Goal: Task Accomplishment & Management: Manage account settings

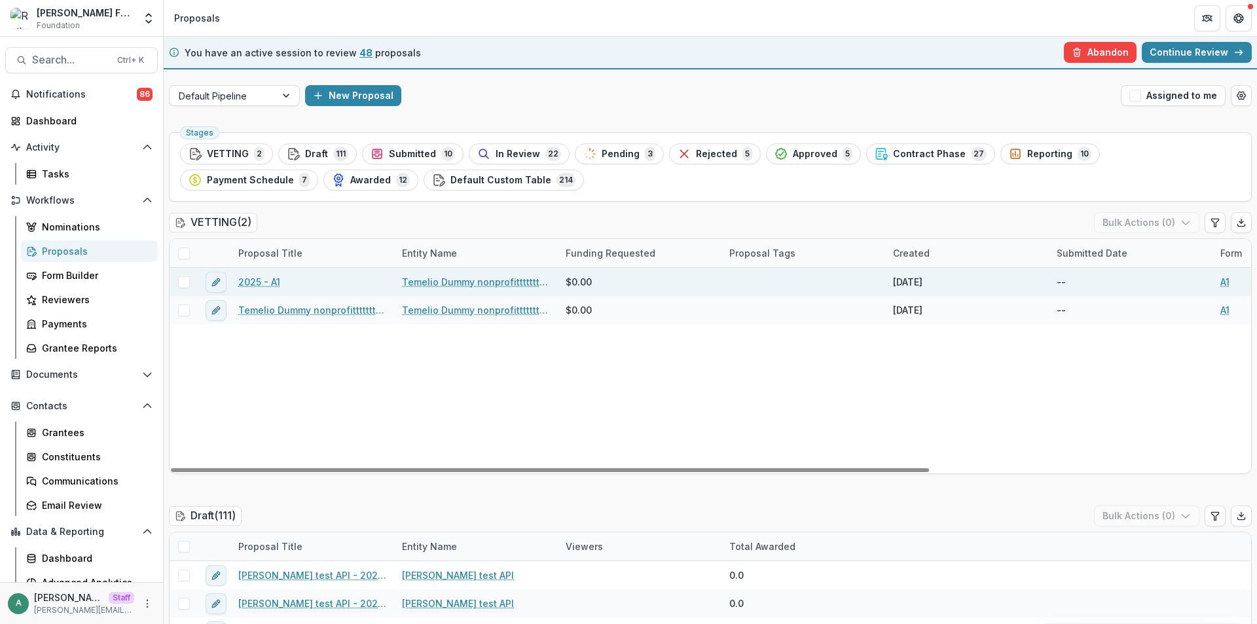
click at [266, 285] on link "2025 - A1" at bounding box center [259, 282] width 42 height 14
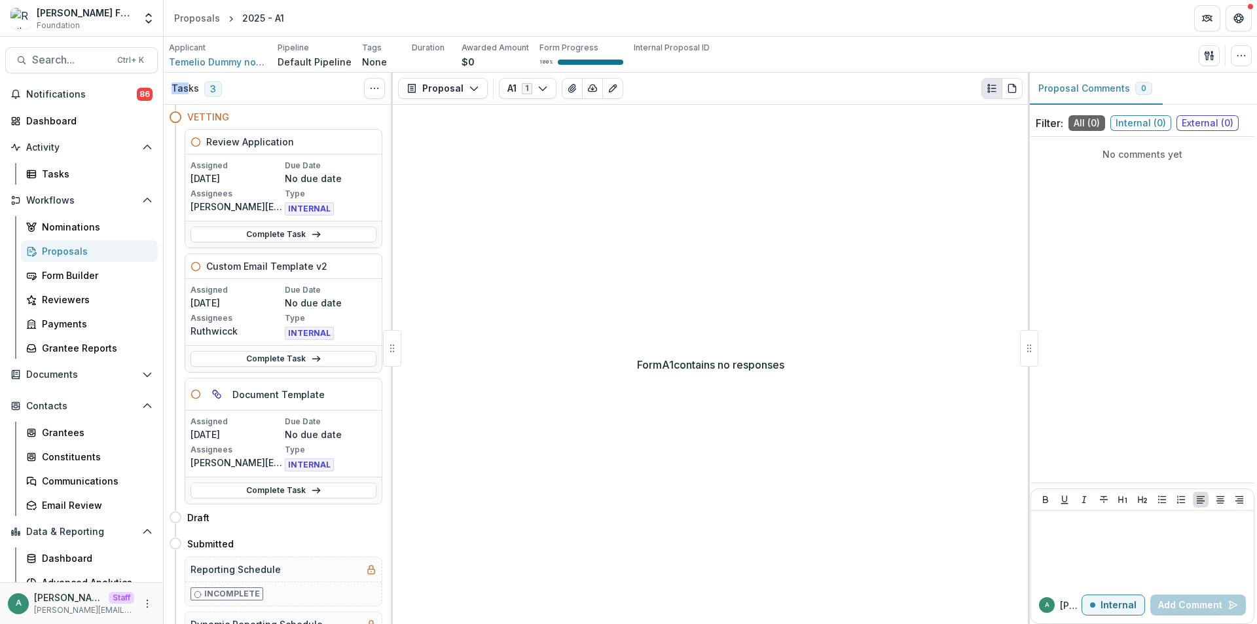
drag, startPoint x: 170, startPoint y: 90, endPoint x: 200, endPoint y: 90, distance: 30.1
click at [191, 90] on div "Tasks 3 Show Cancelled Tasks" at bounding box center [278, 89] width 229 height 32
drag, startPoint x: 427, startPoint y: 91, endPoint x: 509, endPoint y: 159, distance: 106.4
click at [557, 168] on div "Proposal Proposal Payments Reports Grant Agreements Board Summaries Bank Detail…" at bounding box center [710, 348] width 635 height 551
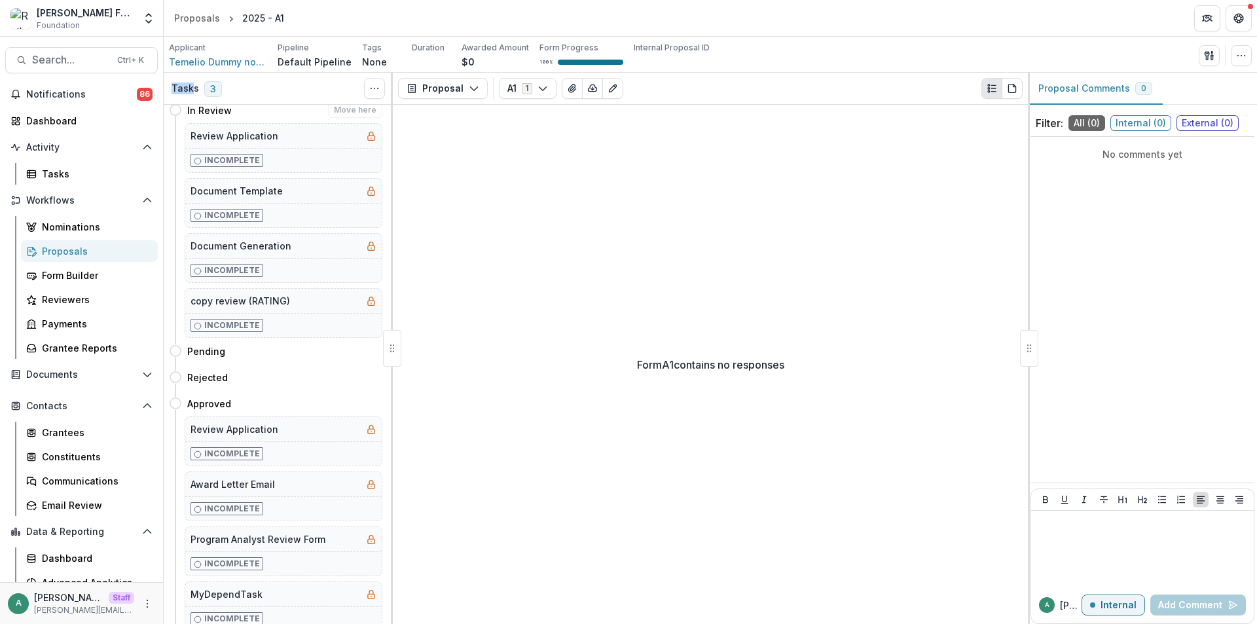
scroll to position [785, 0]
click at [266, 90] on div "Tasks 3 Show Cancelled Tasks" at bounding box center [278, 89] width 229 height 32
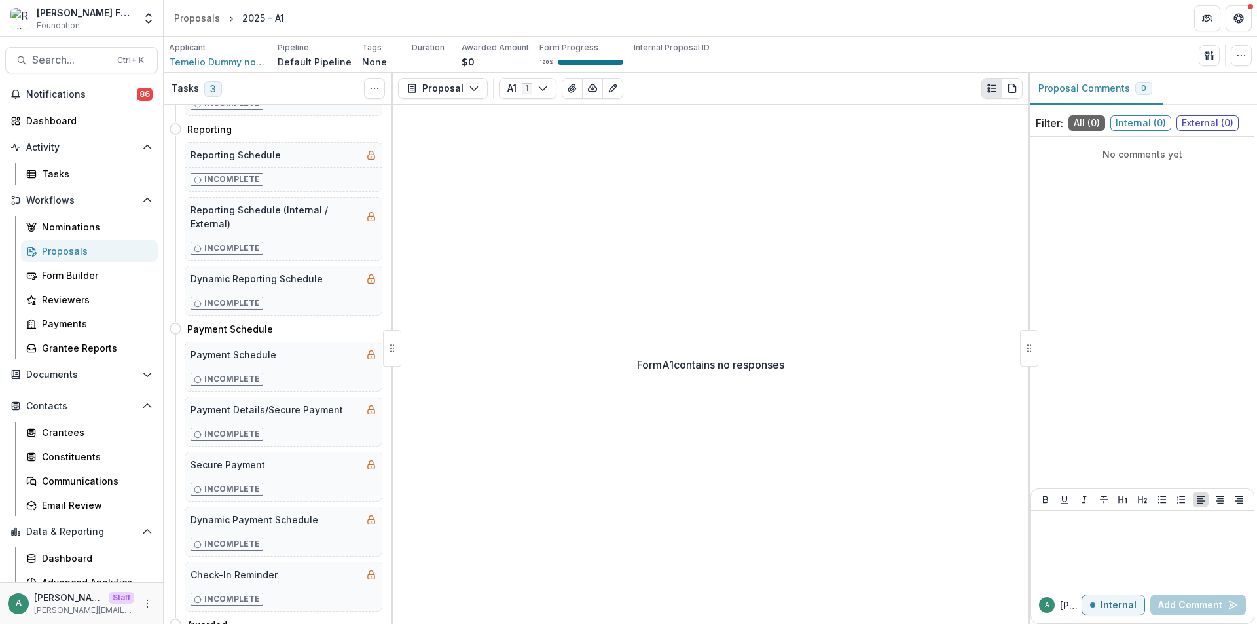
scroll to position [1659, 0]
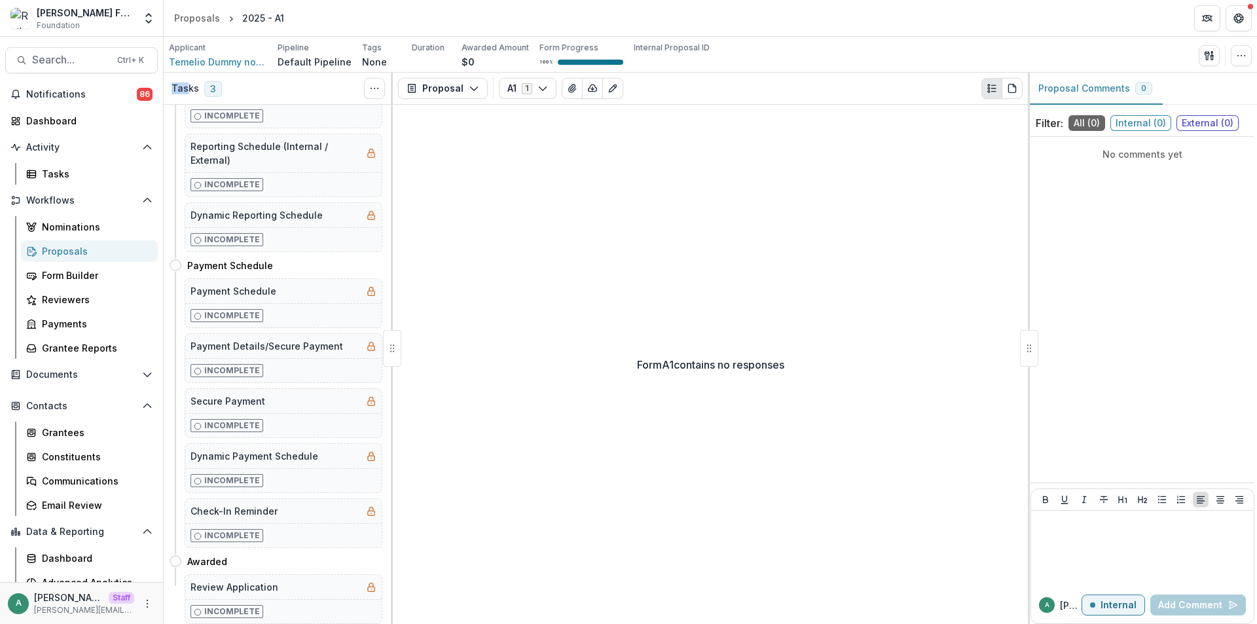
drag, startPoint x: 173, startPoint y: 87, endPoint x: 189, endPoint y: 86, distance: 16.4
click at [189, 86] on h3 "Tasks" at bounding box center [184, 88] width 27 height 11
click at [266, 82] on div "Tasks 3 Show Cancelled Tasks" at bounding box center [278, 89] width 229 height 32
click at [469, 89] on icon "button" at bounding box center [474, 88] width 10 height 10
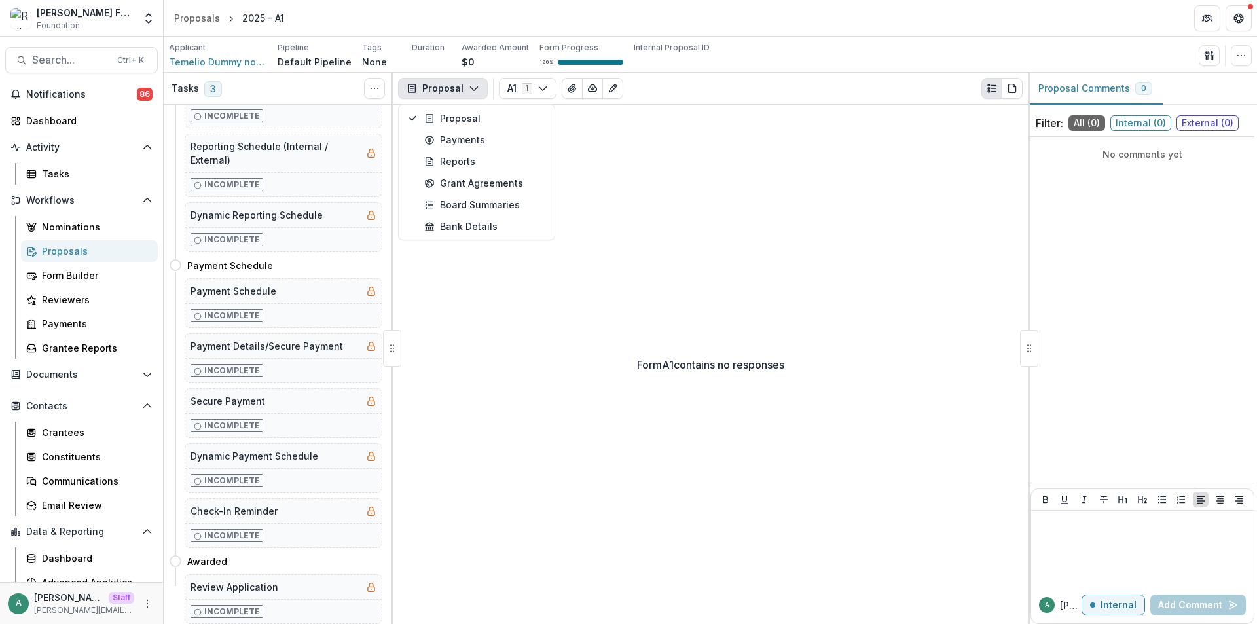
click at [317, 84] on div "Tasks 3 Show Cancelled Tasks" at bounding box center [278, 89] width 229 height 32
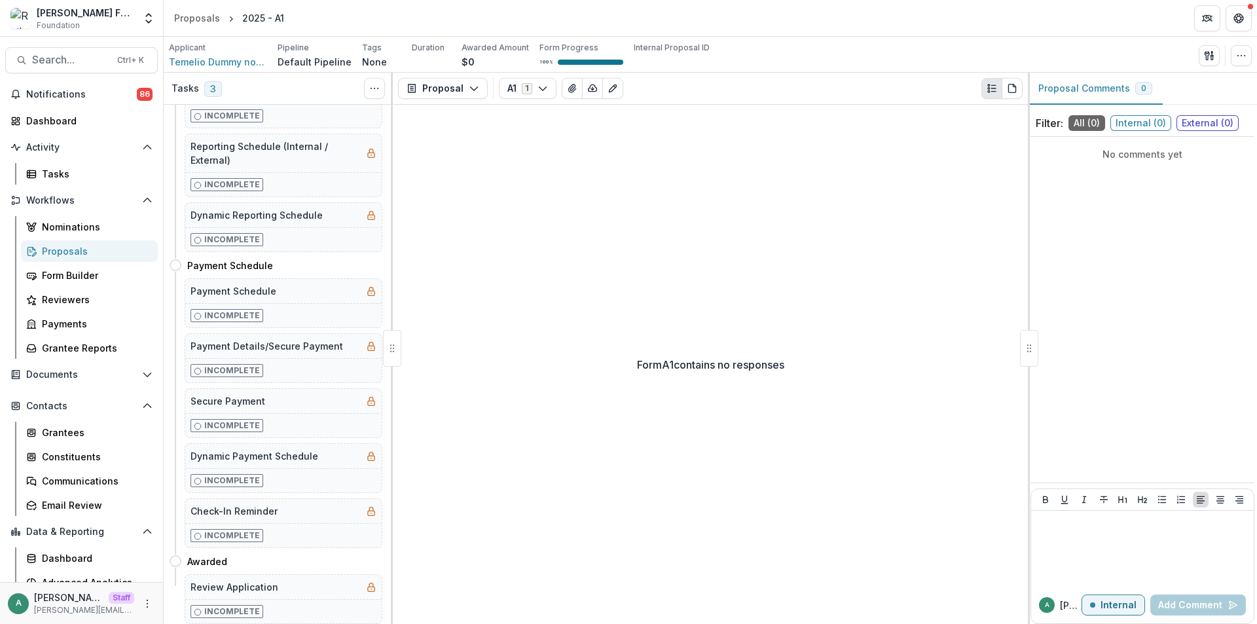
click at [182, 88] on h3 "Tasks" at bounding box center [184, 88] width 27 height 11
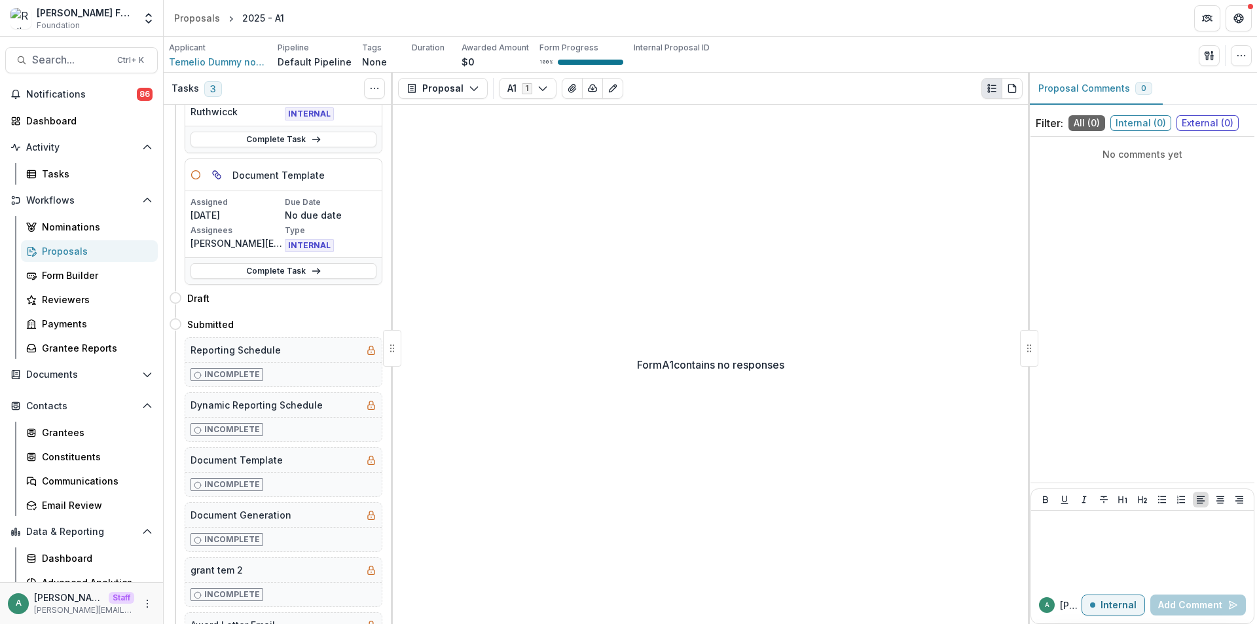
scroll to position [219, 0]
click at [139, 600] on button "More" at bounding box center [147, 604] width 16 height 16
click at [190, 579] on link "User Settings" at bounding box center [230, 576] width 140 height 22
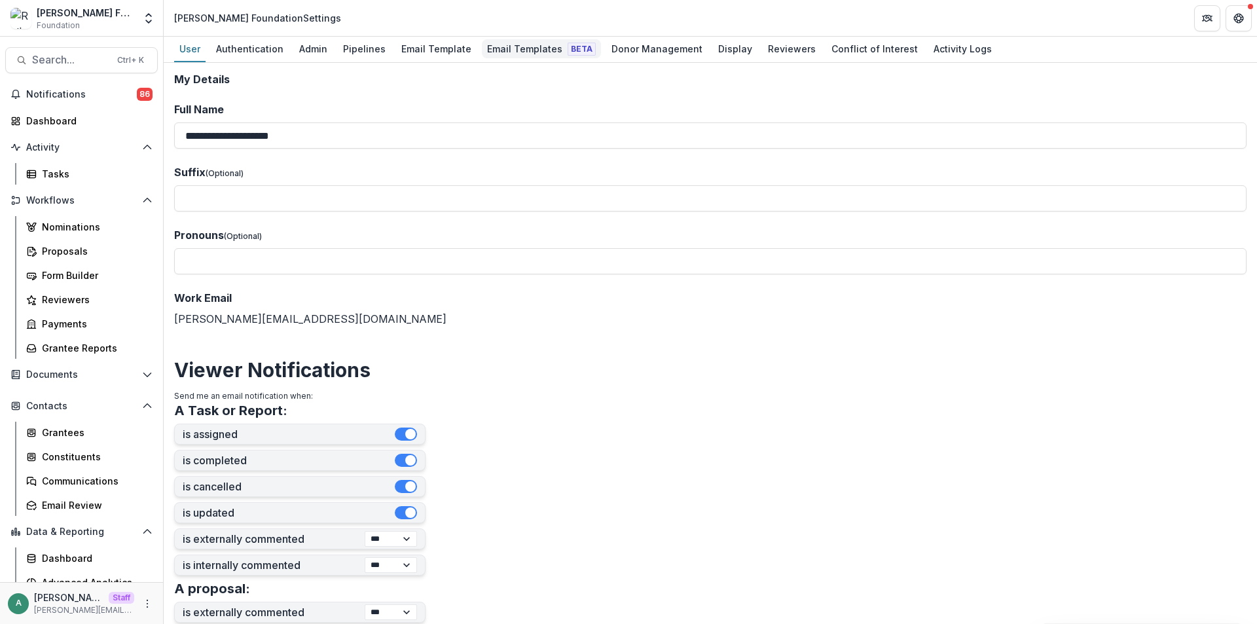
click at [530, 48] on div "Email Templates Beta" at bounding box center [541, 48] width 119 height 19
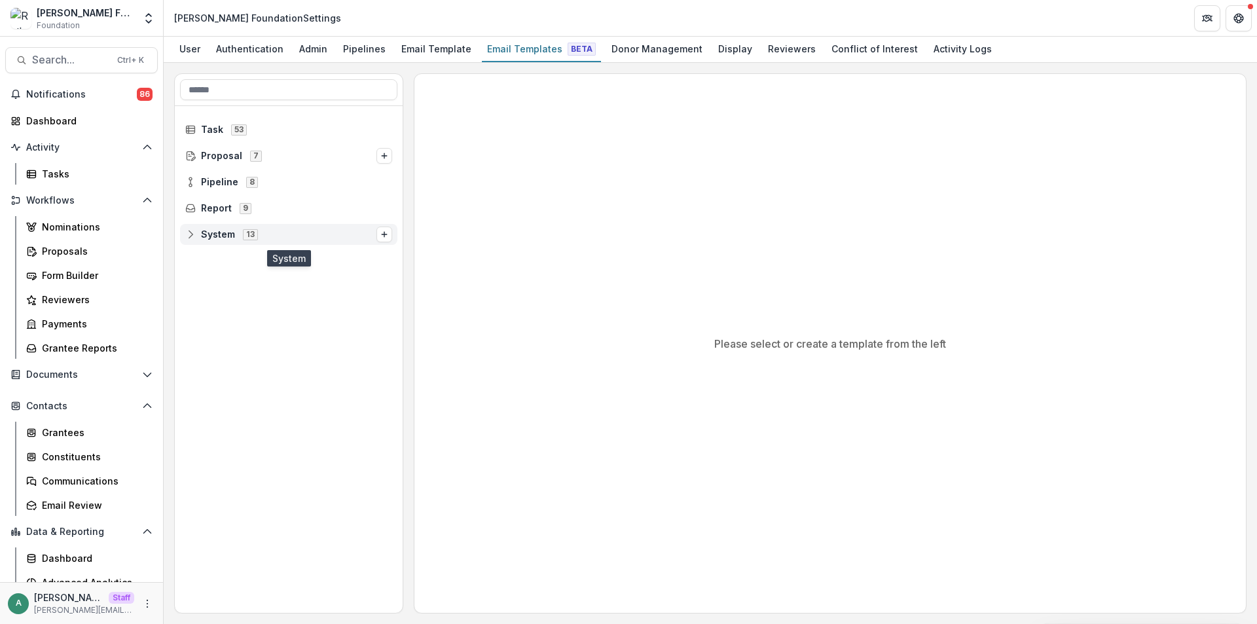
click at [193, 238] on icon at bounding box center [190, 234] width 10 height 10
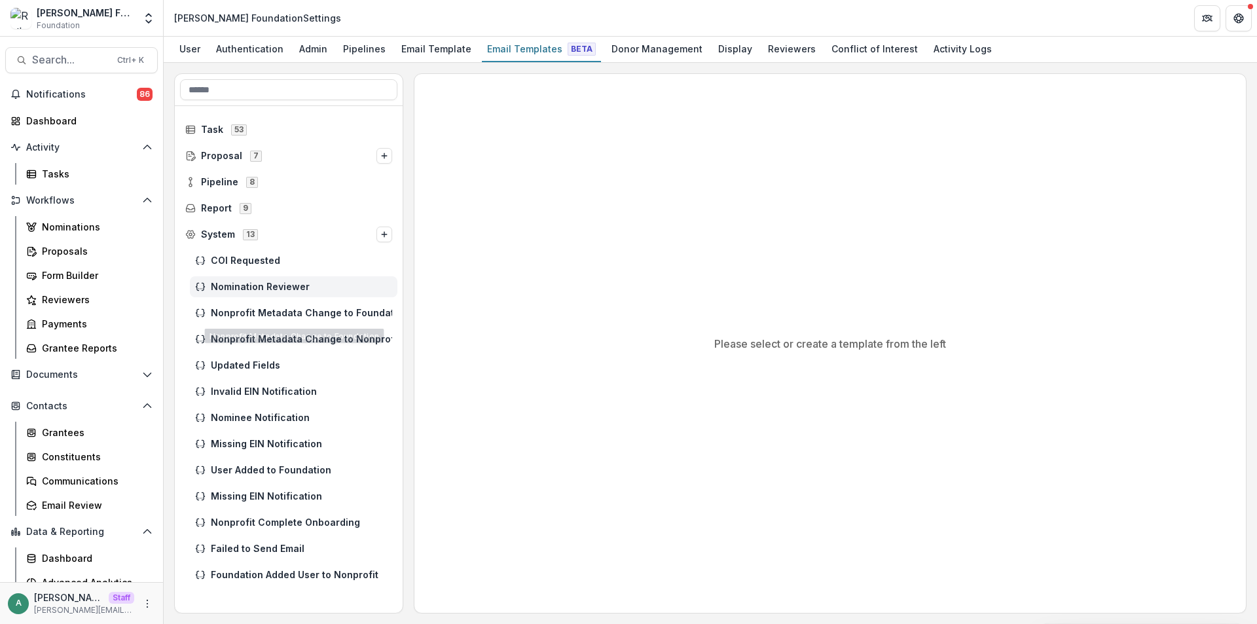
click at [281, 276] on div "Nomination Reviewer" at bounding box center [294, 286] width 208 height 21
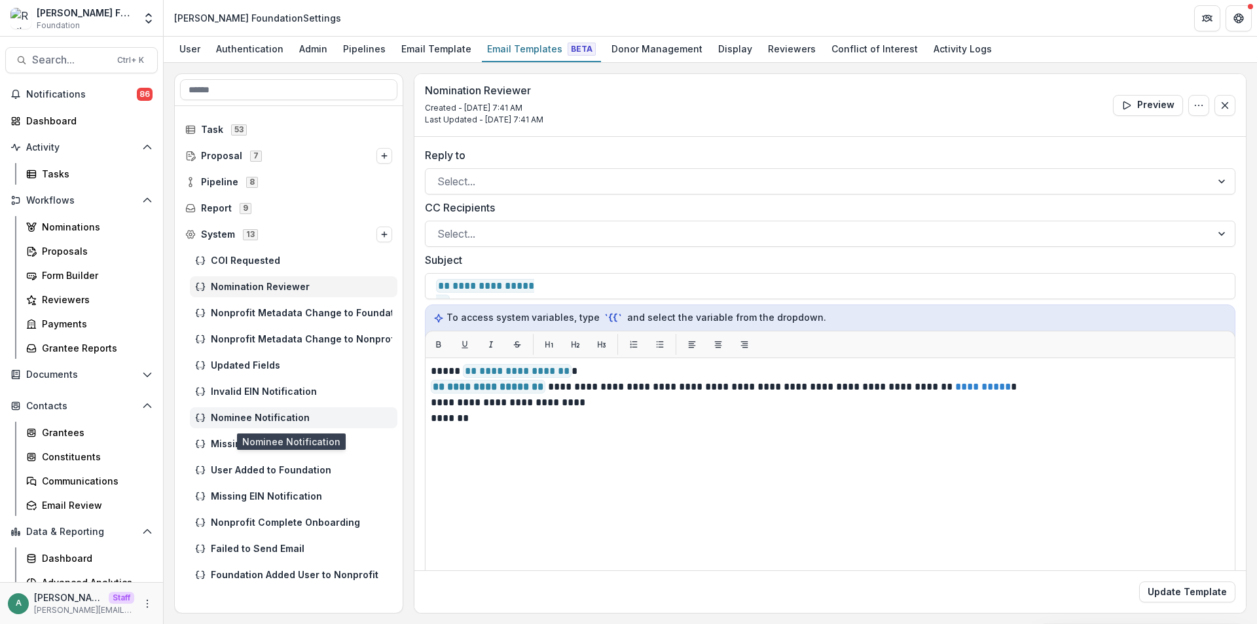
click at [311, 416] on span "Nominee Notification" at bounding box center [301, 417] width 181 height 11
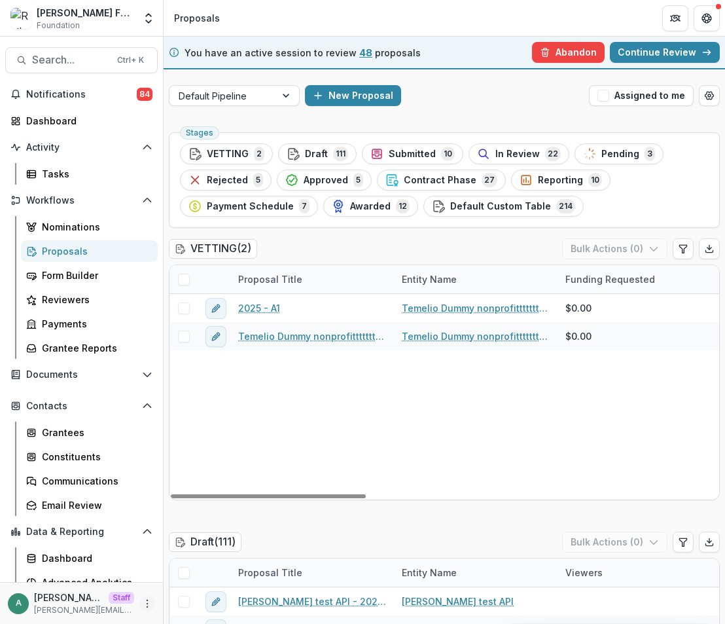
click at [142, 604] on icon "More" at bounding box center [147, 603] width 10 height 10
click at [183, 577] on link "User Settings" at bounding box center [230, 576] width 140 height 22
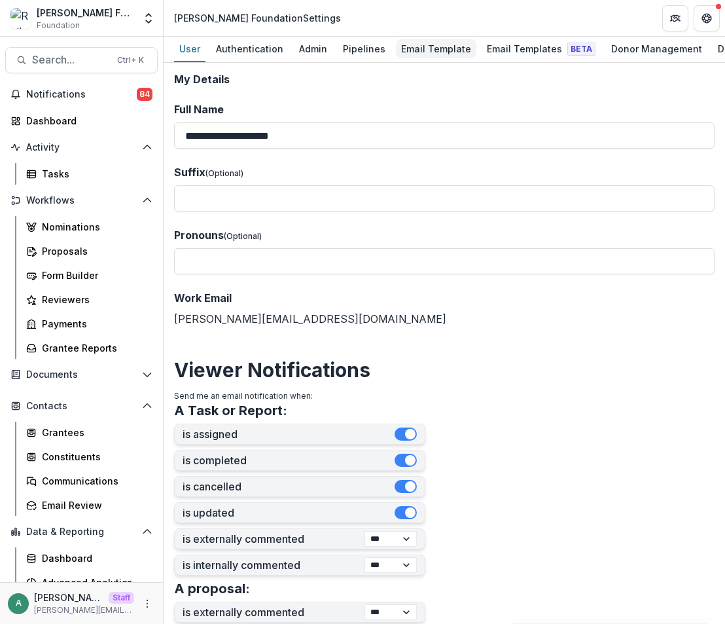
click at [437, 50] on div "Email Template" at bounding box center [436, 48] width 81 height 19
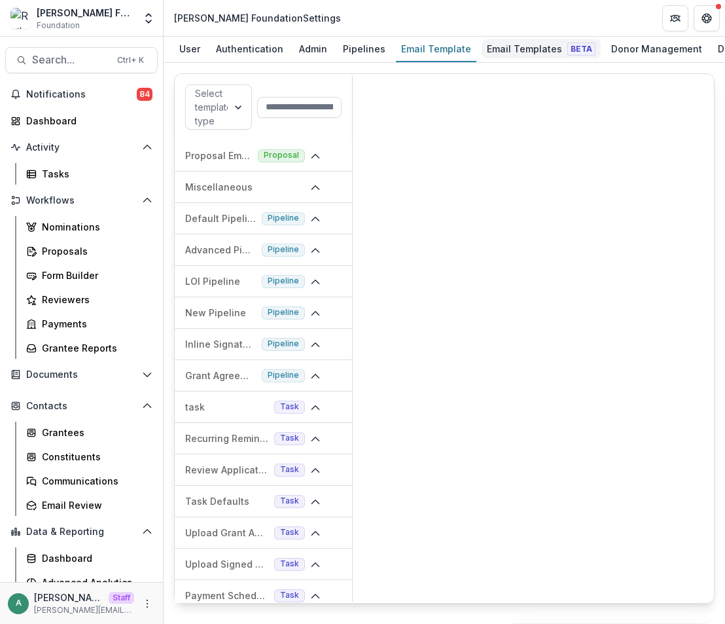
click at [496, 45] on div "Email Templates Beta" at bounding box center [541, 48] width 119 height 19
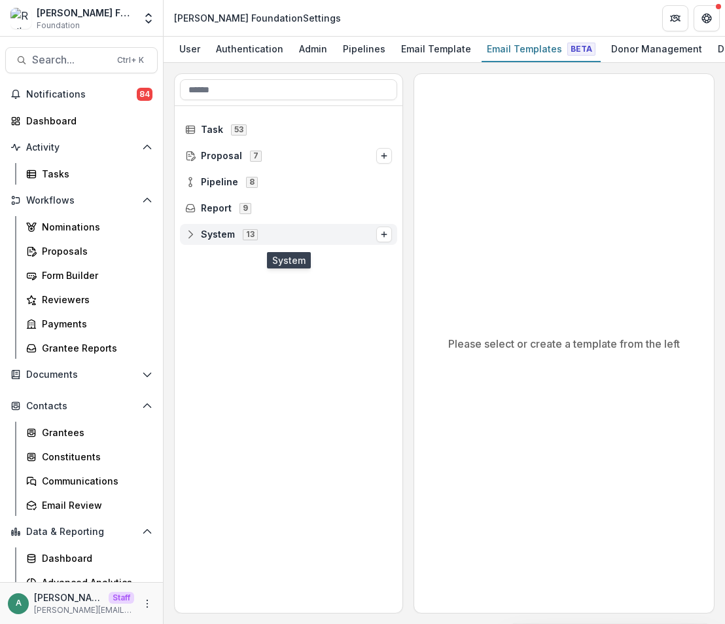
click at [187, 234] on icon at bounding box center [190, 234] width 10 height 10
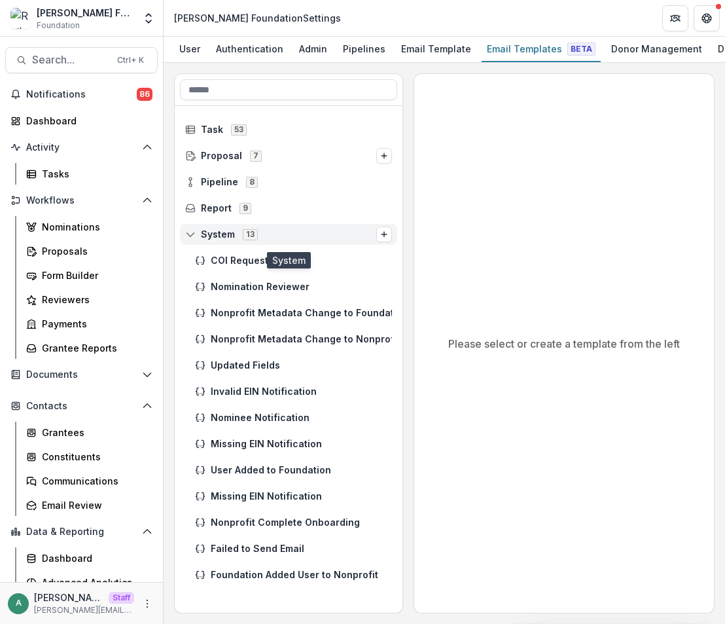
click at [187, 236] on icon at bounding box center [191, 234] width 9 height 8
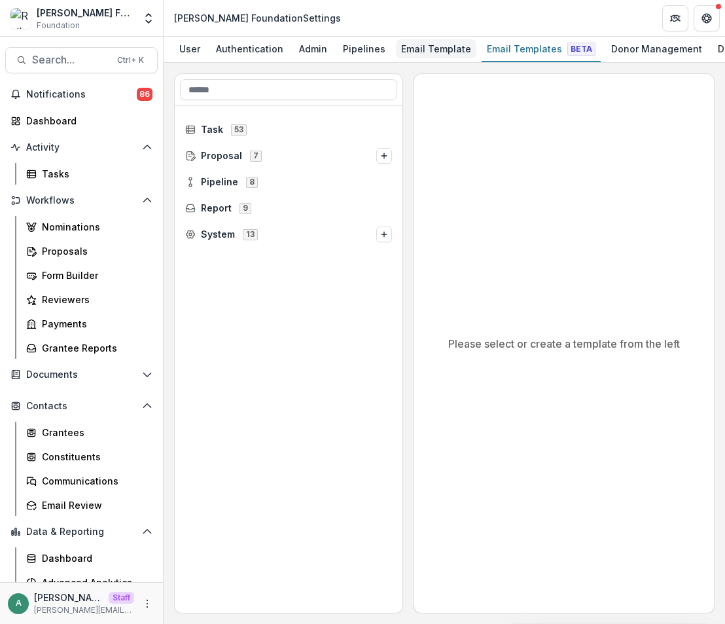
click at [425, 47] on div "Email Template" at bounding box center [436, 48] width 81 height 19
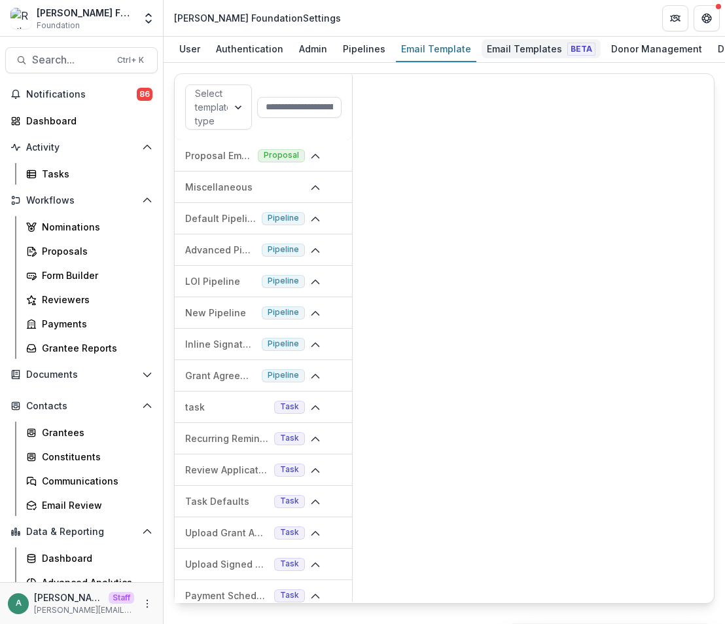
click at [506, 54] on div "Email Templates Beta" at bounding box center [541, 48] width 119 height 19
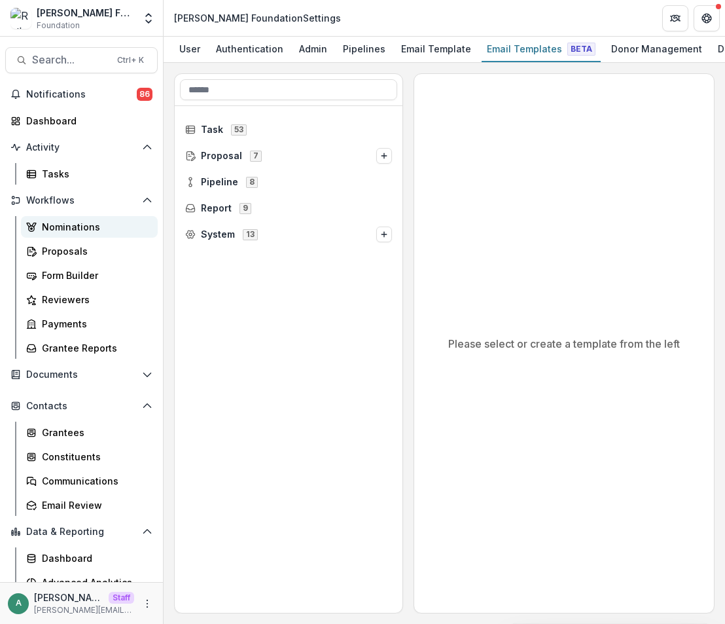
click at [62, 227] on div "Nominations" at bounding box center [94, 227] width 105 height 14
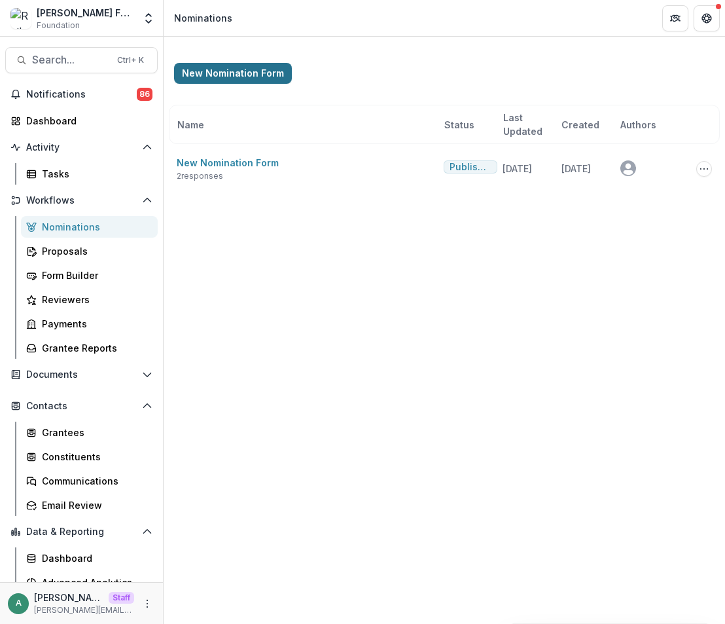
click at [247, 77] on button "New Nomination Form" at bounding box center [233, 73] width 118 height 21
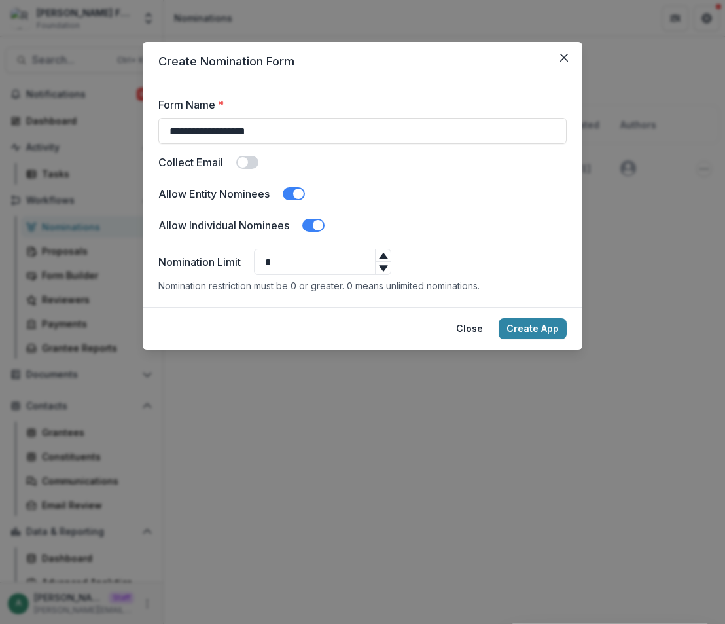
drag, startPoint x: 243, startPoint y: 262, endPoint x: 233, endPoint y: 262, distance: 9.8
click at [233, 262] on div "Nomination Limit *" at bounding box center [362, 262] width 408 height 26
type input "**"
click at [255, 168] on span at bounding box center [247, 162] width 22 height 13
click at [554, 325] on button "Create App" at bounding box center [533, 328] width 68 height 21
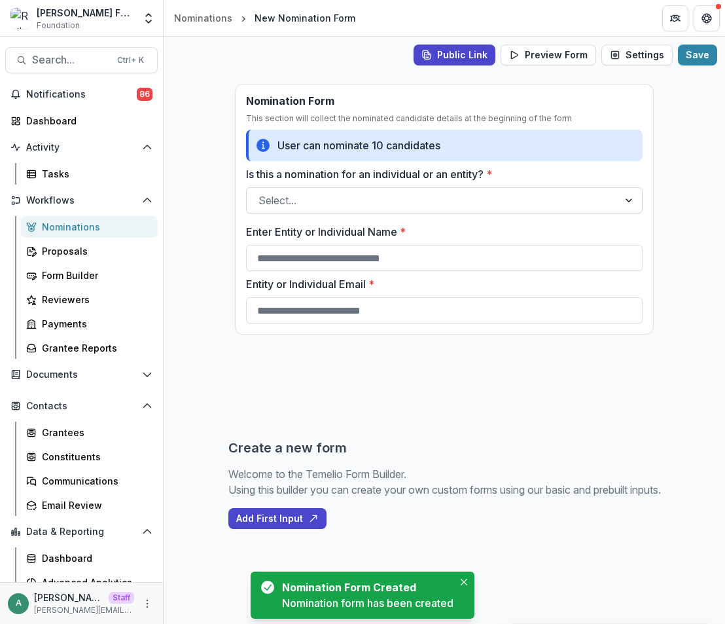
click at [423, 202] on div at bounding box center [433, 200] width 348 height 18
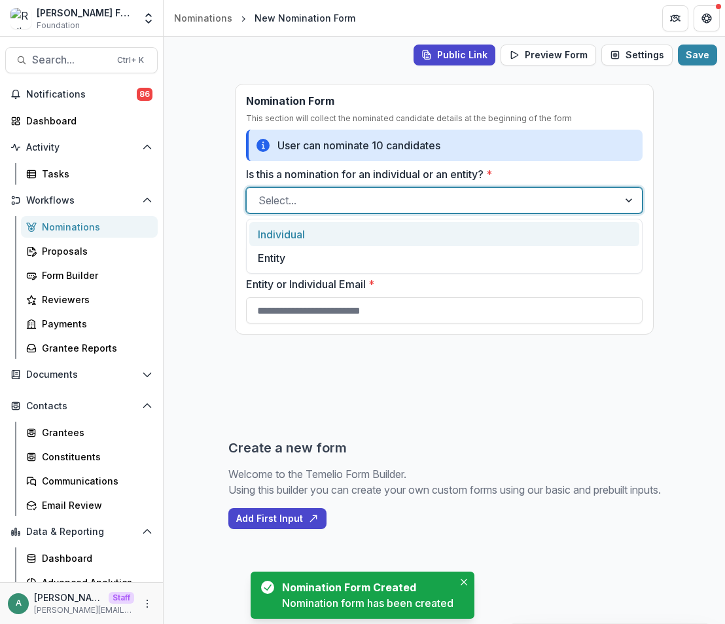
click at [414, 236] on div "Individual" at bounding box center [444, 234] width 390 height 24
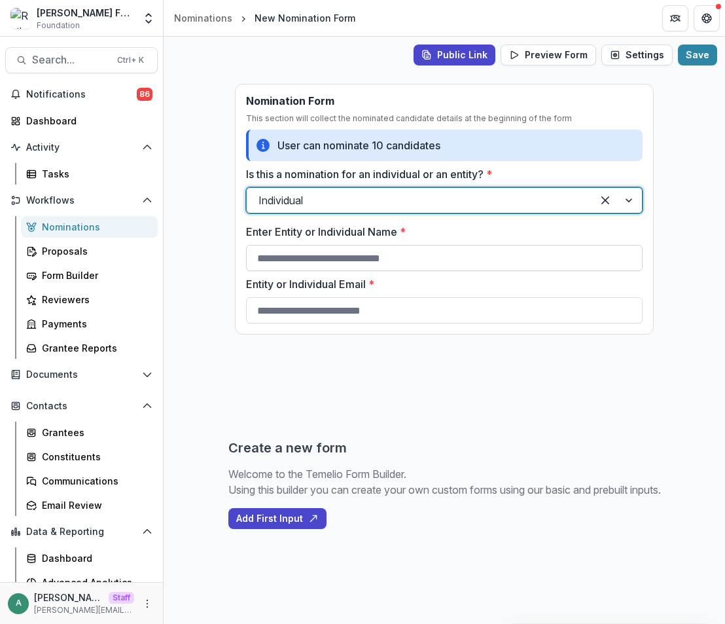
click at [384, 262] on input "Enter Entity or Individual Name *" at bounding box center [444, 258] width 397 height 26
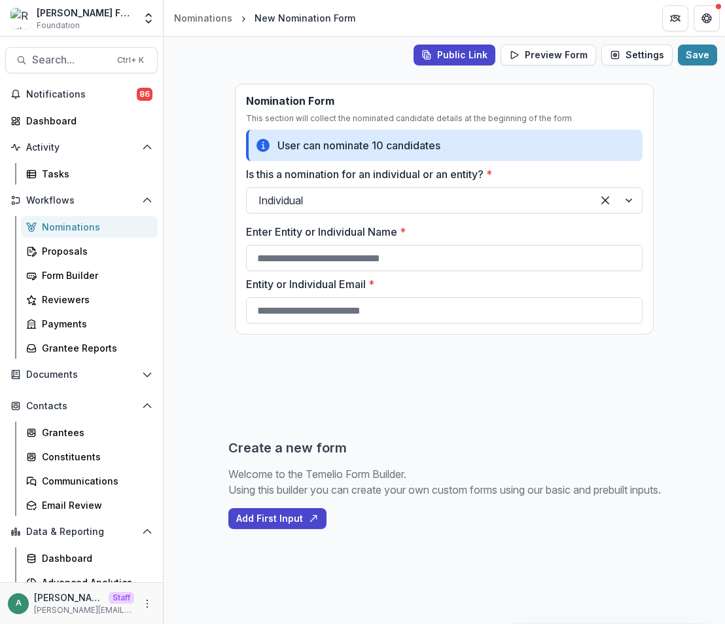
click at [102, 219] on link "Nominations" at bounding box center [89, 227] width 137 height 22
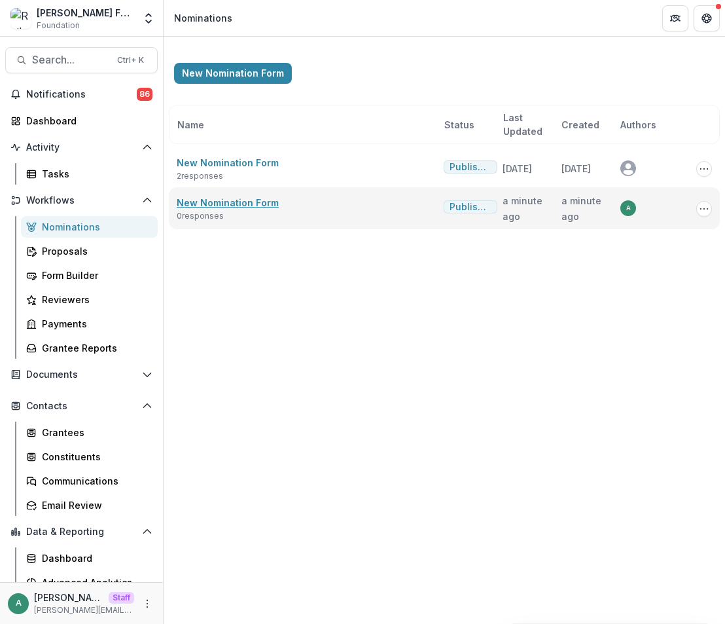
click at [252, 208] on link "New Nomination Form" at bounding box center [228, 202] width 102 height 11
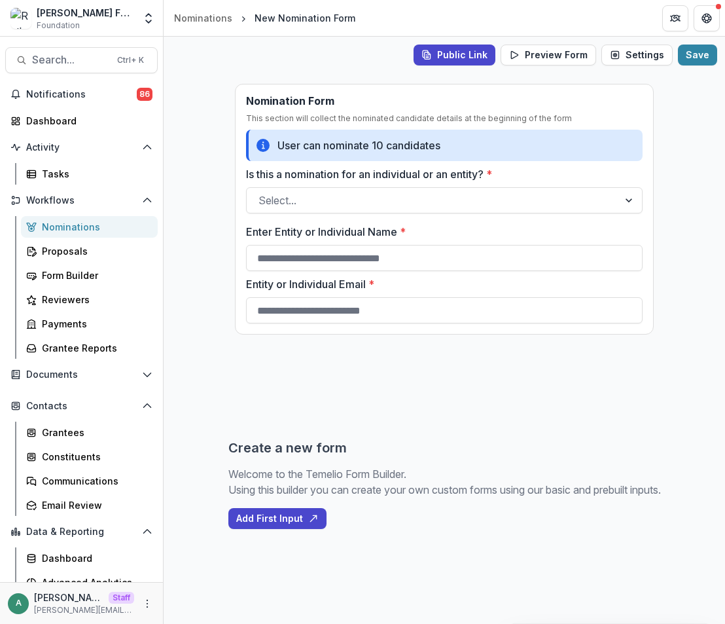
click at [109, 225] on div "Nominations" at bounding box center [94, 227] width 105 height 14
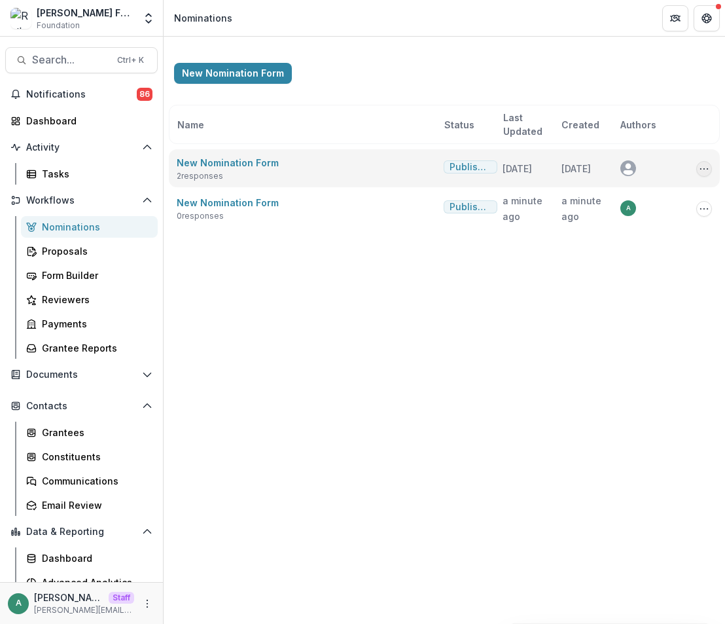
click at [702, 166] on icon "Options" at bounding box center [704, 169] width 10 height 10
click at [636, 238] on link "View Responses" at bounding box center [639, 241] width 140 height 22
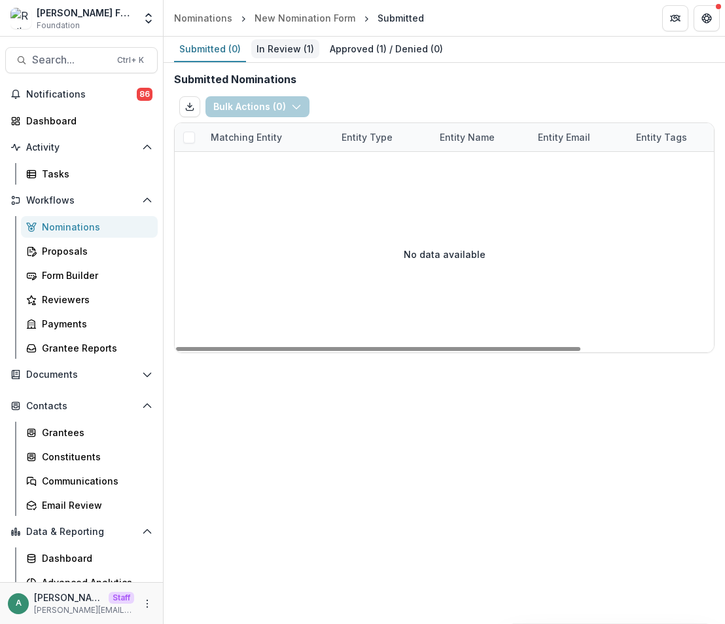
click at [288, 51] on div "In Review ( 1 )" at bounding box center [285, 48] width 68 height 19
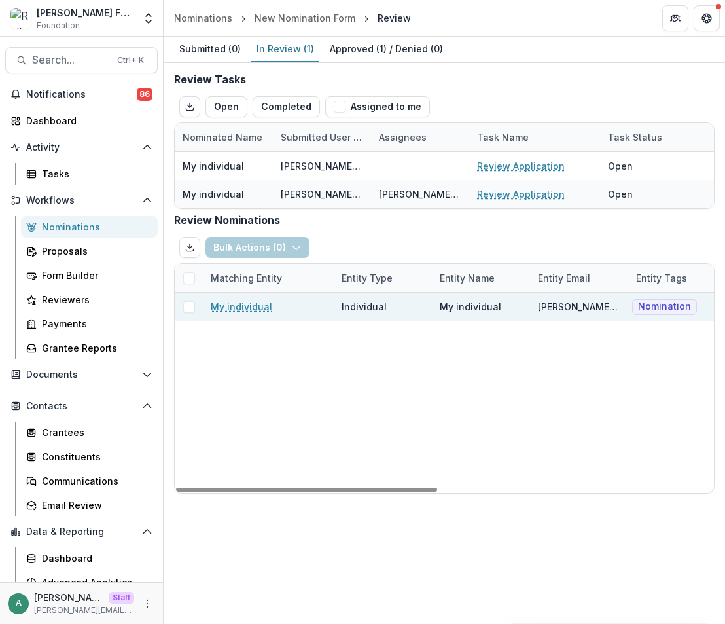
click at [188, 308] on span at bounding box center [189, 307] width 12 height 12
click at [249, 248] on button "Bulk Actions ( 1 )" at bounding box center [256, 247] width 101 height 21
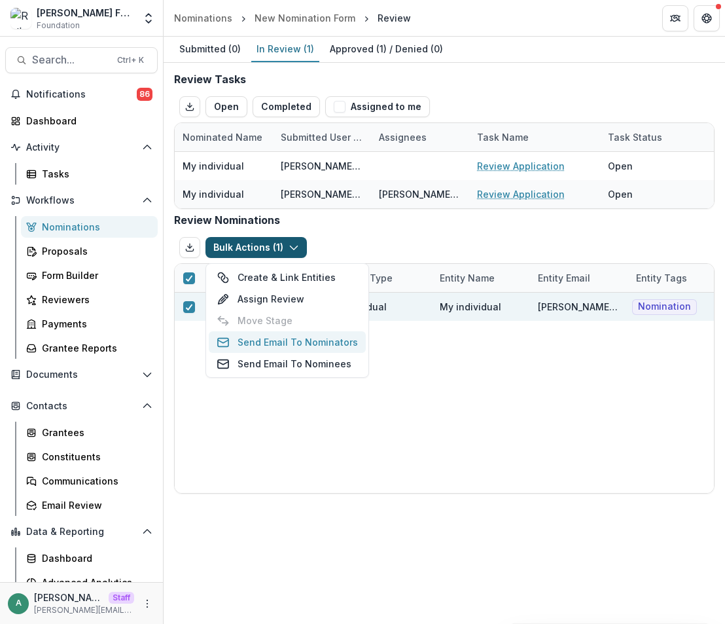
click at [310, 350] on button "Send Email To Nominators" at bounding box center [287, 342] width 157 height 22
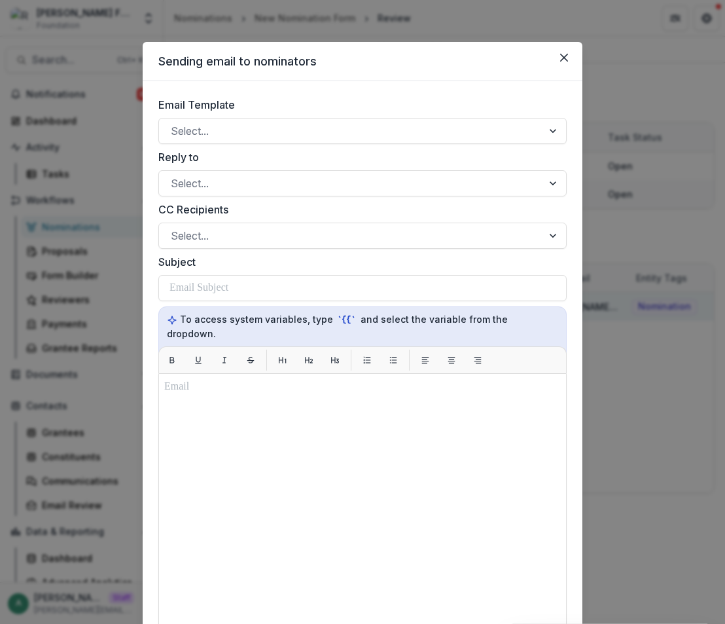
click at [369, 145] on div "Email Template Select... Reply to Select... CC Recipients Select... Subject To …" at bounding box center [362, 441] width 408 height 688
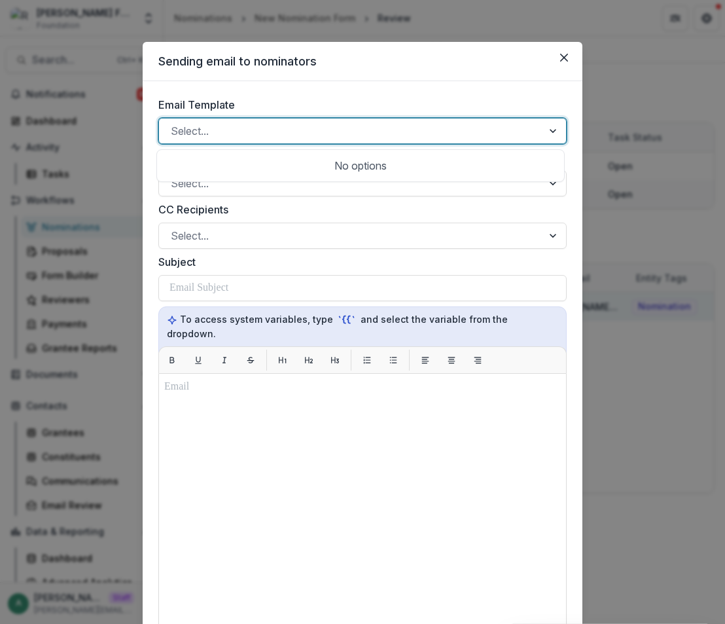
click at [352, 133] on div at bounding box center [351, 131] width 360 height 18
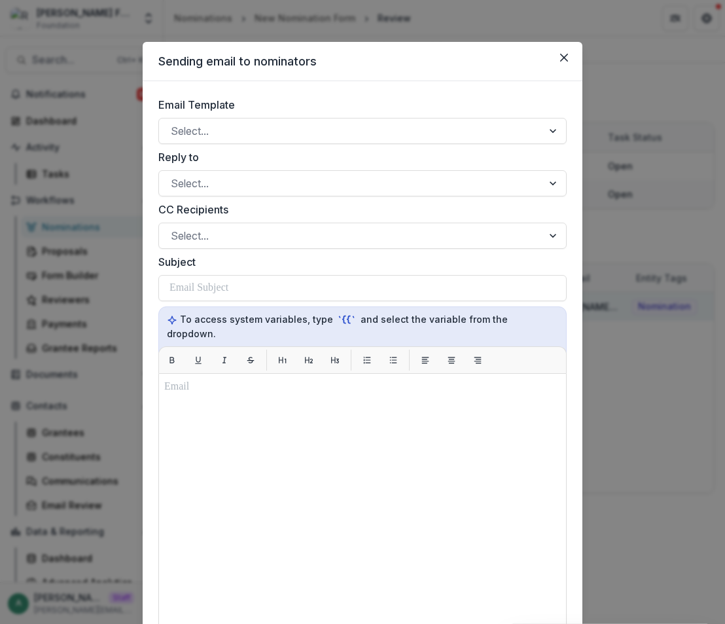
click at [429, 88] on form "Email Template Select... Reply to Select... CC Recipients Select... Subject To …" at bounding box center [363, 440] width 440 height 719
click at [563, 55] on icon "Close" at bounding box center [564, 58] width 8 height 8
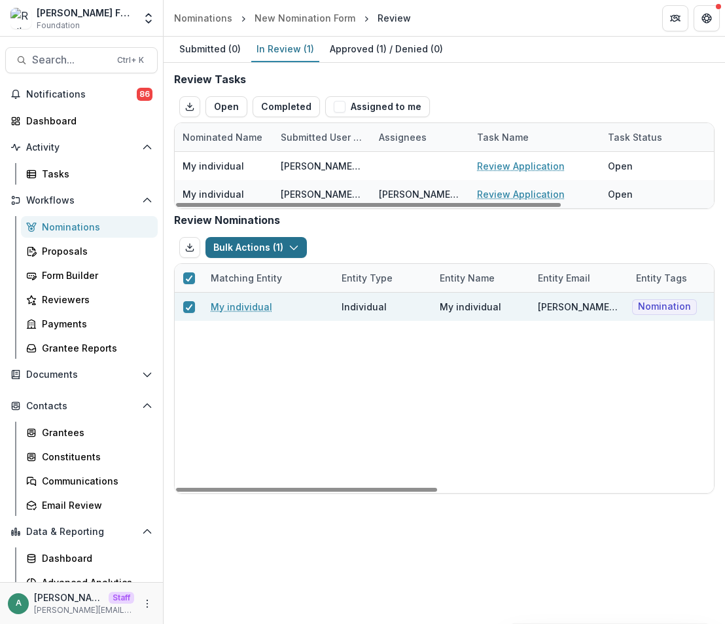
click at [278, 244] on button "Bulk Actions ( 1 )" at bounding box center [256, 247] width 101 height 21
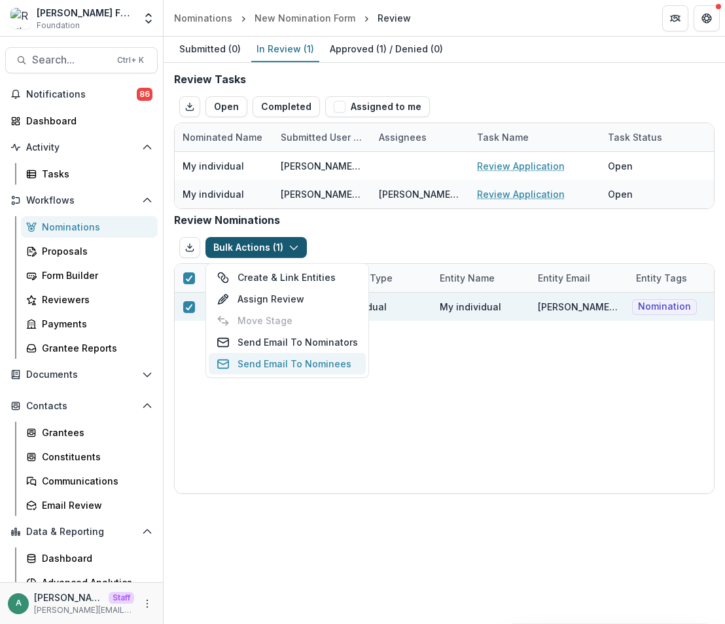
click at [325, 365] on button "Send Email To Nominees" at bounding box center [287, 364] width 157 height 22
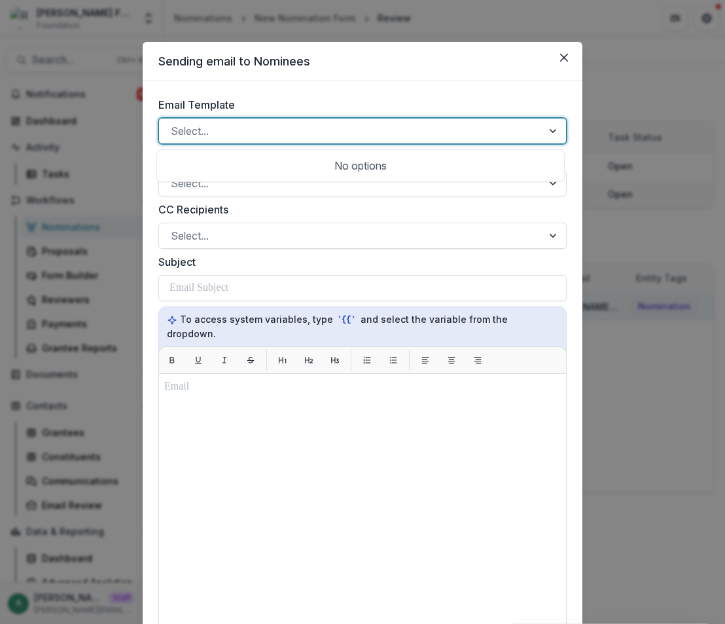
click at [376, 131] on div at bounding box center [351, 131] width 360 height 18
click at [561, 62] on button "Close" at bounding box center [564, 57] width 21 height 21
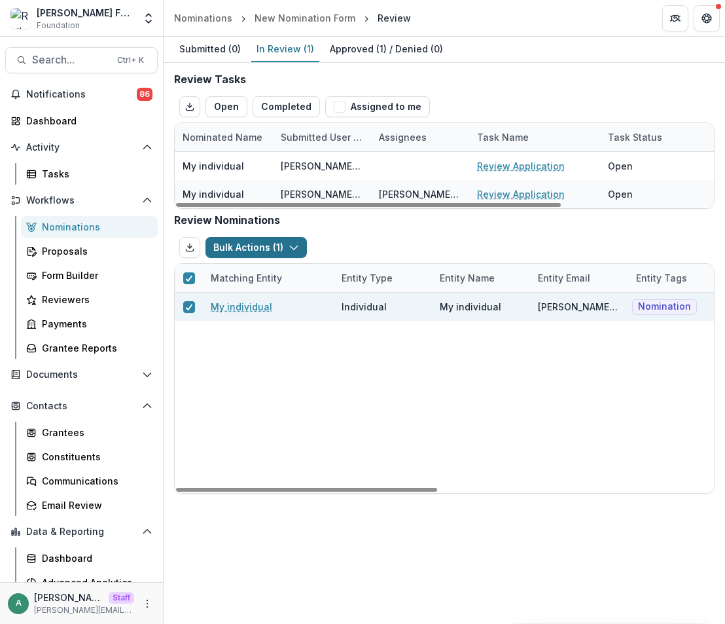
click at [250, 247] on button "Bulk Actions ( 1 )" at bounding box center [256, 247] width 101 height 21
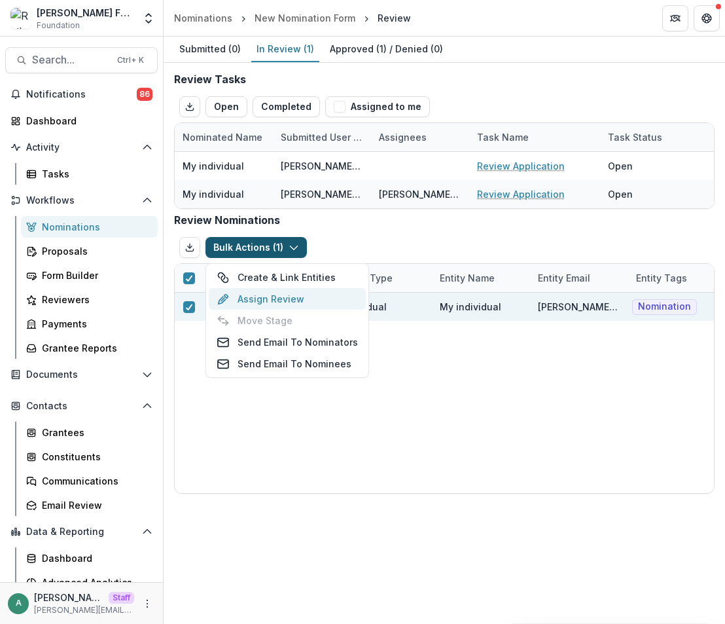
click at [266, 297] on button "Assign Review" at bounding box center [287, 299] width 157 height 22
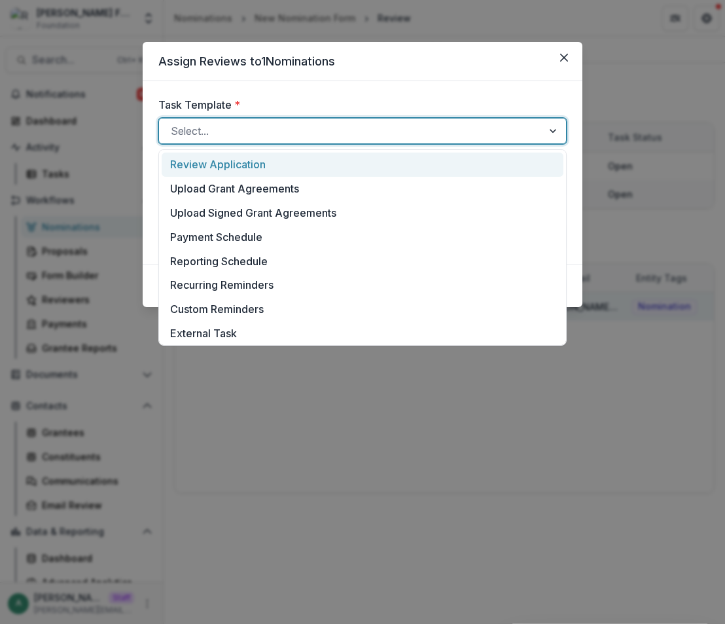
click at [350, 137] on div at bounding box center [351, 131] width 360 height 18
click at [304, 166] on div "Review Application" at bounding box center [363, 165] width 402 height 24
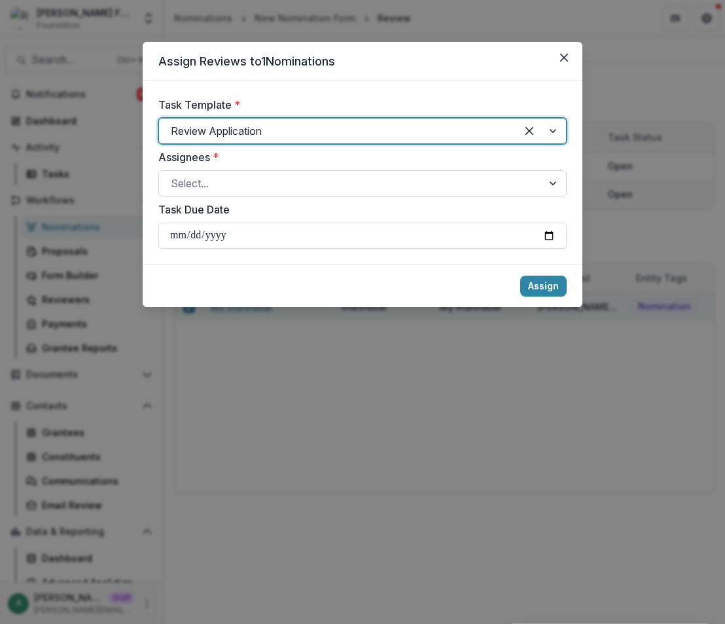
click at [297, 192] on div at bounding box center [351, 183] width 360 height 18
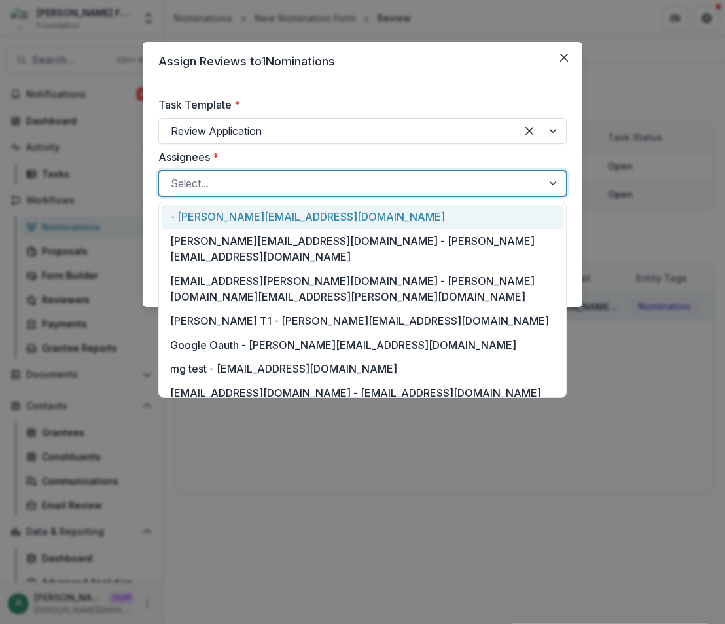
click at [293, 220] on div "- ruthwick@trytemelio.com" at bounding box center [363, 217] width 402 height 24
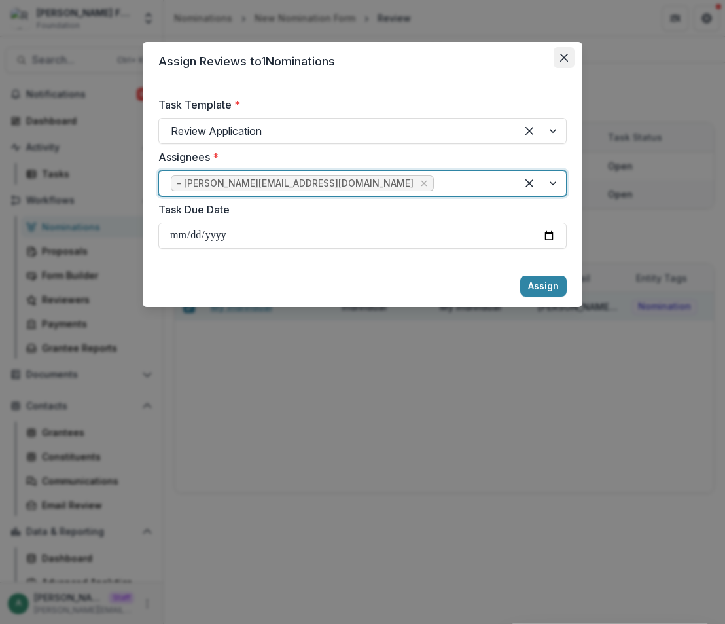
click at [563, 59] on icon "Close" at bounding box center [564, 58] width 8 height 8
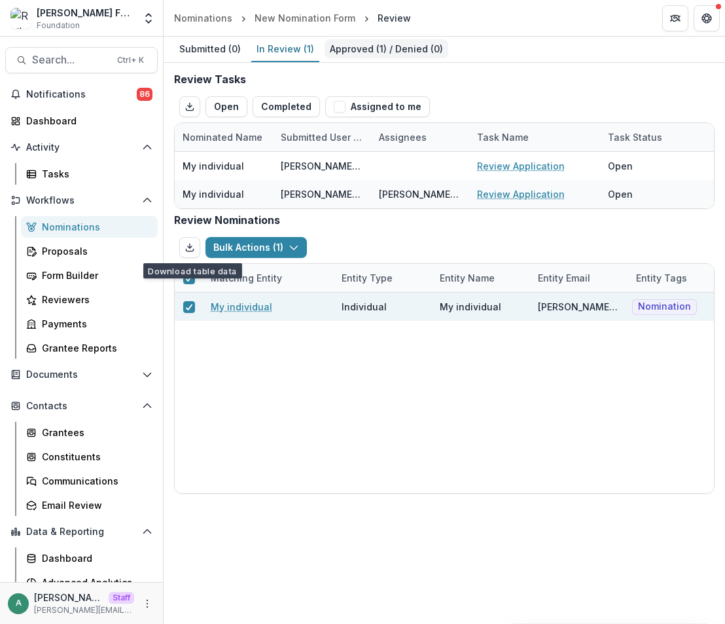
click at [349, 50] on div "Approved ( 1 ) / Denied ( 0 )" at bounding box center [387, 48] width 124 height 19
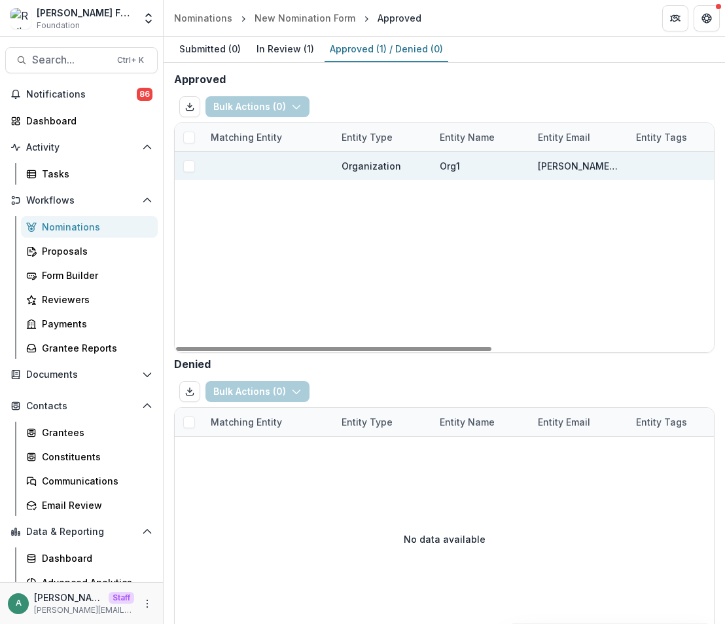
click at [191, 166] on span at bounding box center [189, 166] width 12 height 12
click at [463, 76] on div "Approved Bulk Actions ( 1 ) Create & Link Entities Assign Review Move Stage Sen…" at bounding box center [445, 355] width 562 height 585
click at [193, 135] on span at bounding box center [189, 138] width 12 height 12
click at [187, 170] on span at bounding box center [189, 166] width 12 height 12
click at [284, 98] on button "Bulk Actions ( 1 )" at bounding box center [256, 106] width 101 height 21
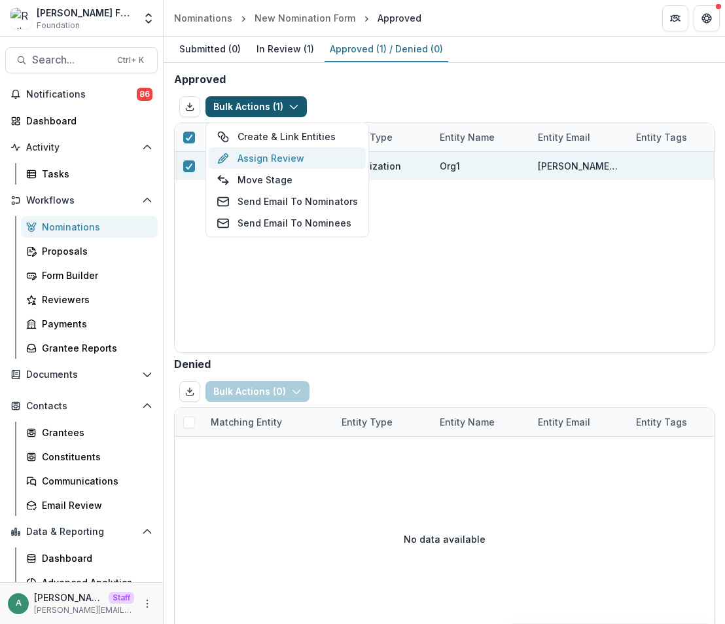
click at [323, 159] on button "Assign Review" at bounding box center [287, 158] width 157 height 22
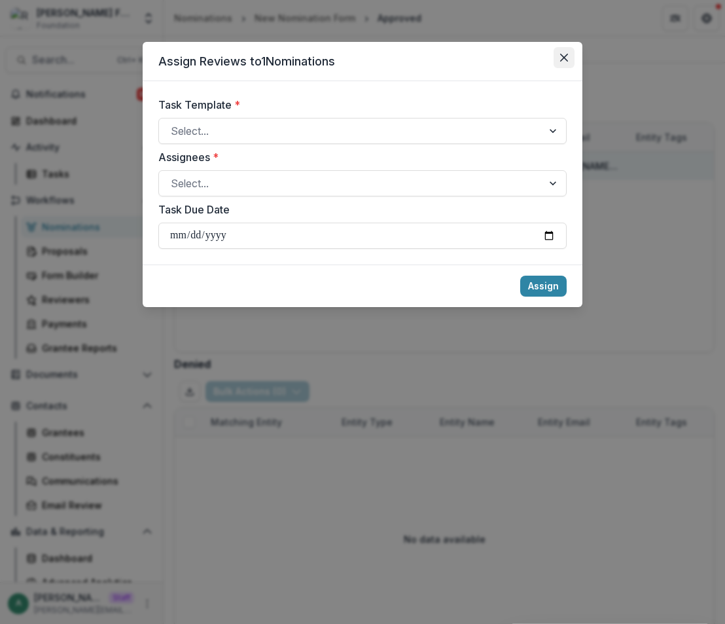
click at [557, 55] on button "Close" at bounding box center [564, 57] width 21 height 21
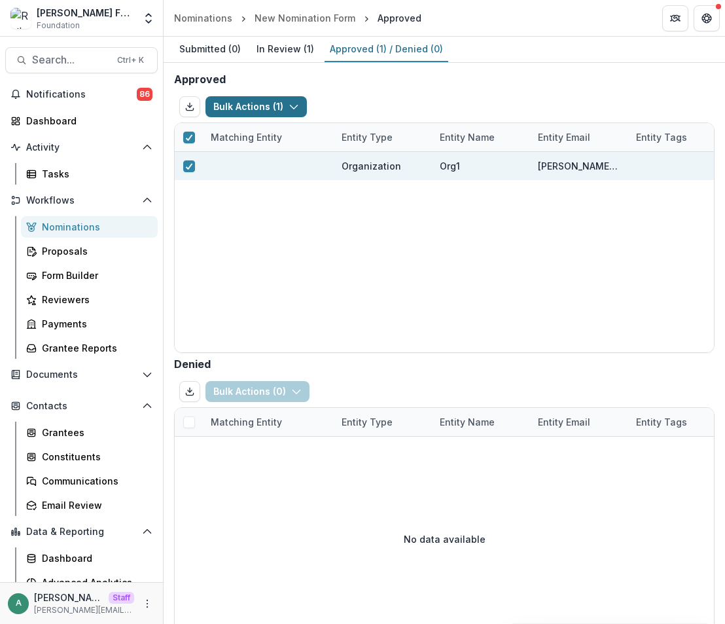
click at [289, 102] on icon "button" at bounding box center [294, 106] width 10 height 10
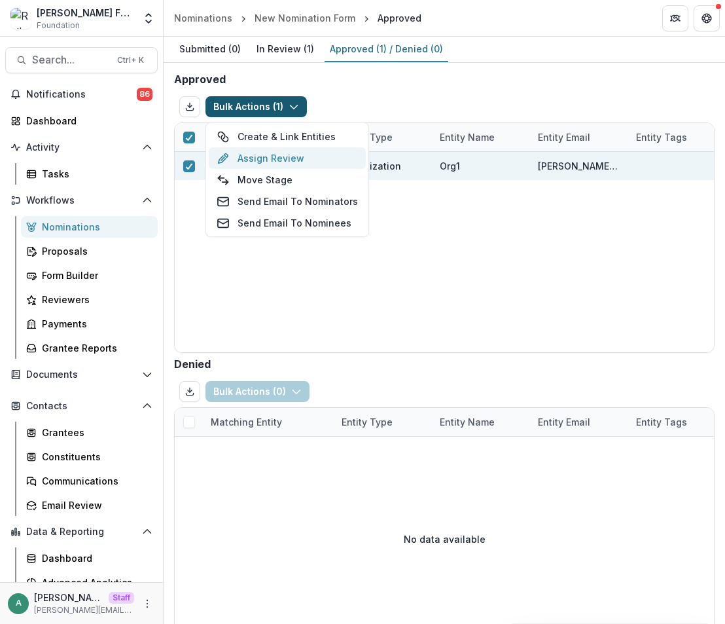
click at [290, 158] on button "Assign Review" at bounding box center [287, 158] width 157 height 22
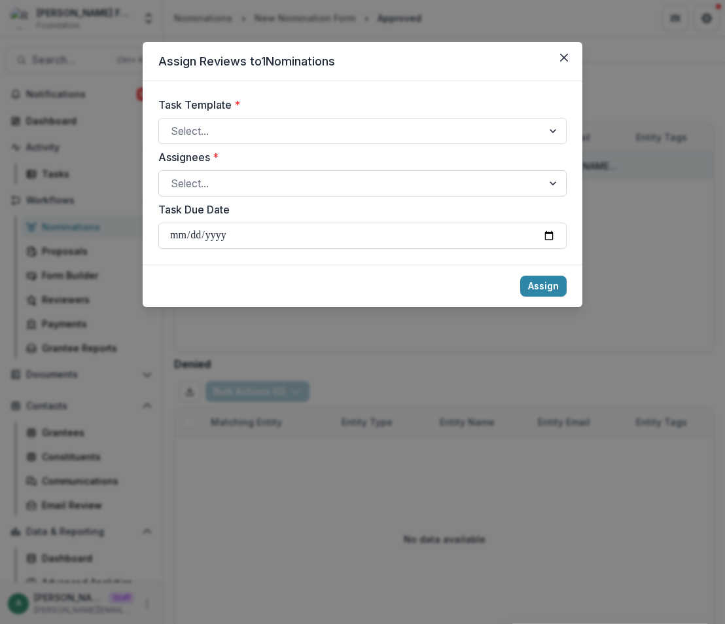
click at [312, 185] on div at bounding box center [351, 183] width 360 height 18
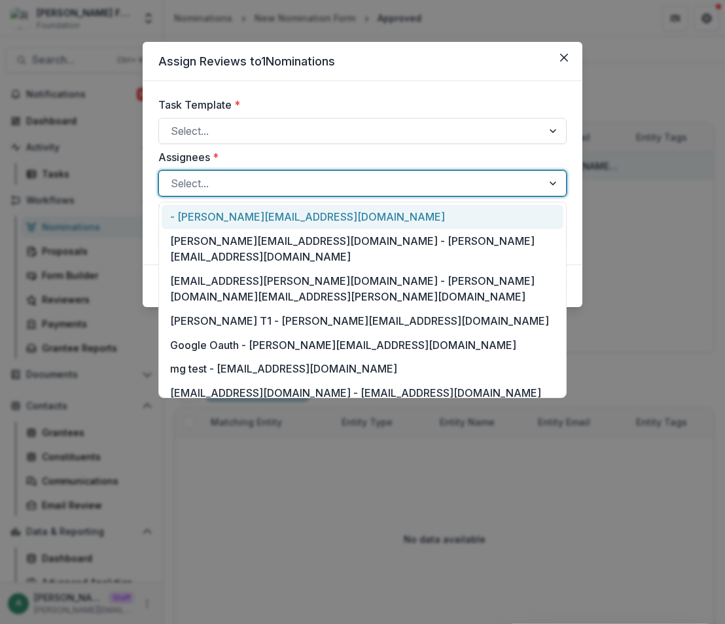
click at [655, 118] on div "Assign Reviews to 1 Nominations Task Template * Select... Assignees * 23 result…" at bounding box center [362, 312] width 725 height 624
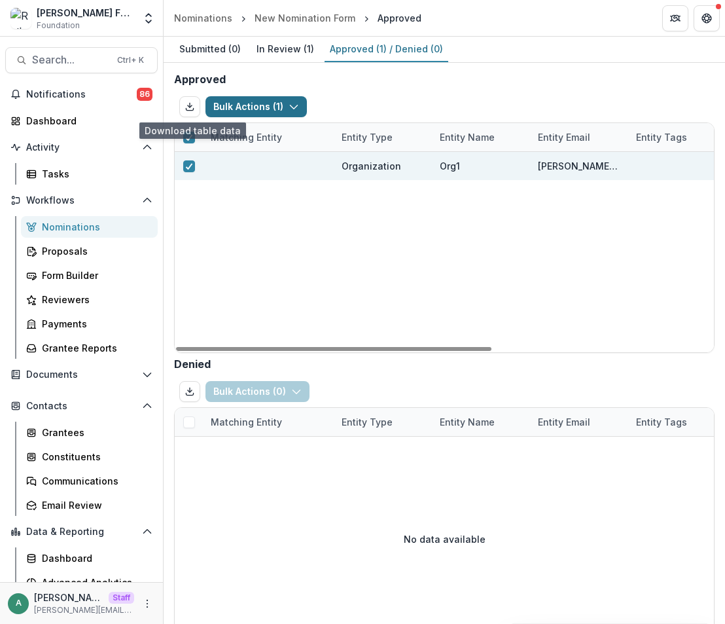
click at [251, 112] on button "Bulk Actions ( 1 )" at bounding box center [256, 106] width 101 height 21
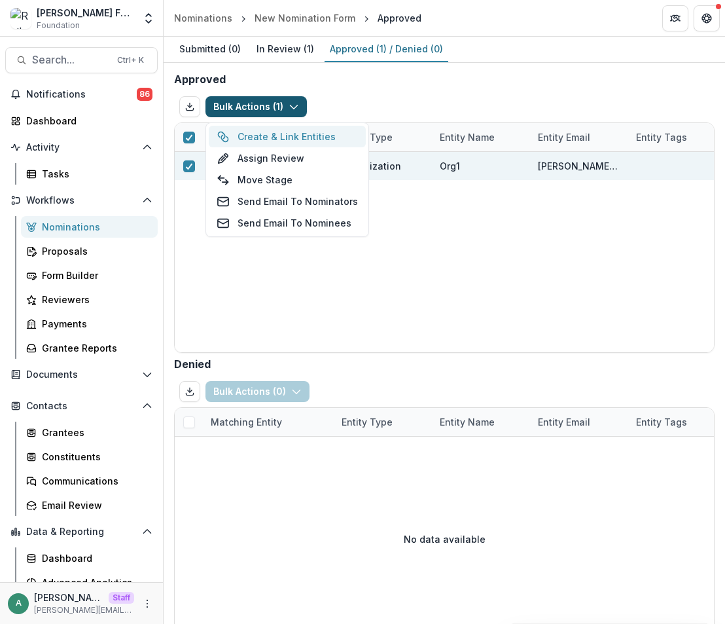
click at [302, 133] on button "Create & Link Entities" at bounding box center [287, 137] width 157 height 22
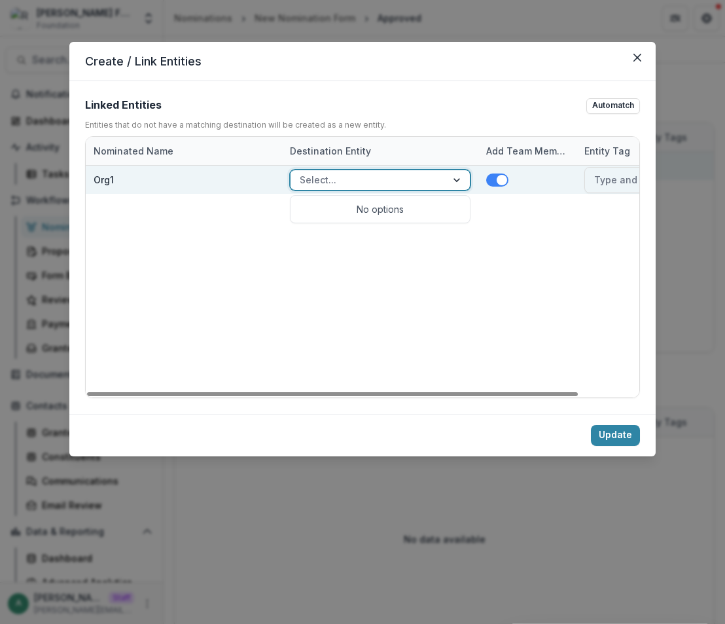
click at [336, 179] on div at bounding box center [368, 179] width 137 height 16
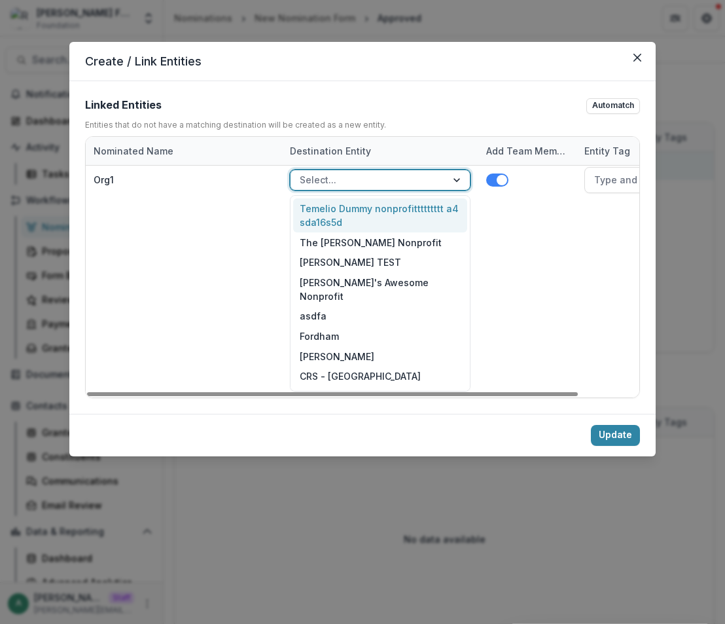
click at [348, 213] on div "Temelio Dummy nonprofittttttttt a4 sda16s5d" at bounding box center [380, 215] width 174 height 34
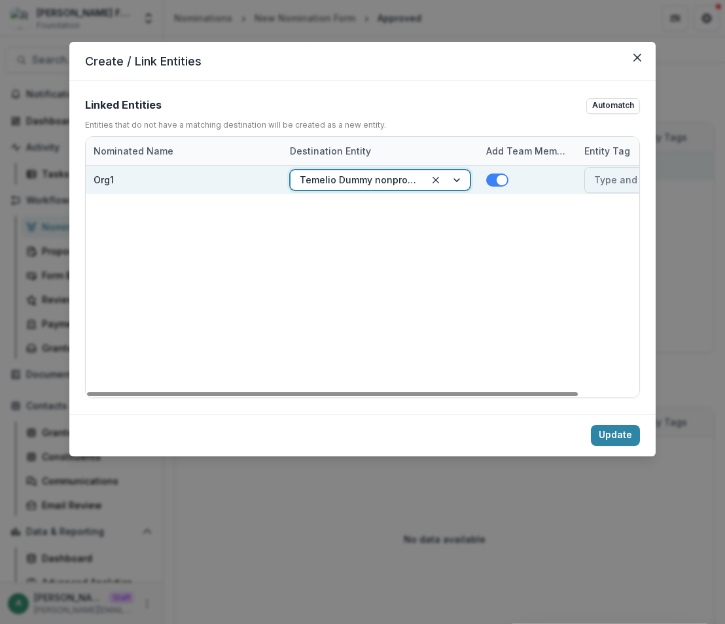
click at [609, 179] on div at bounding box center [668, 179] width 148 height 16
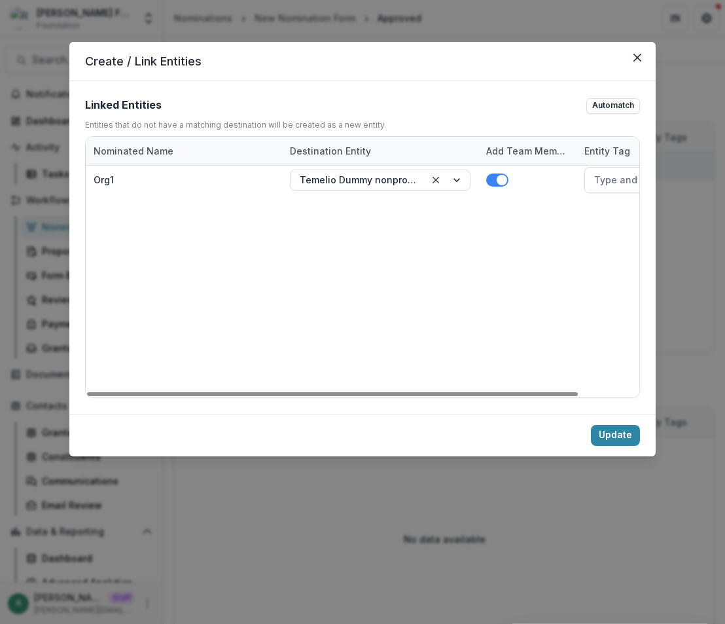
drag, startPoint x: 568, startPoint y: 265, endPoint x: 529, endPoint y: 334, distance: 79.2
click at [568, 265] on div "Org1 Temelio Dummy nonprofittttttttt a4 sda16s5d Type and press enter to add tag" at bounding box center [397, 282] width 622 height 232
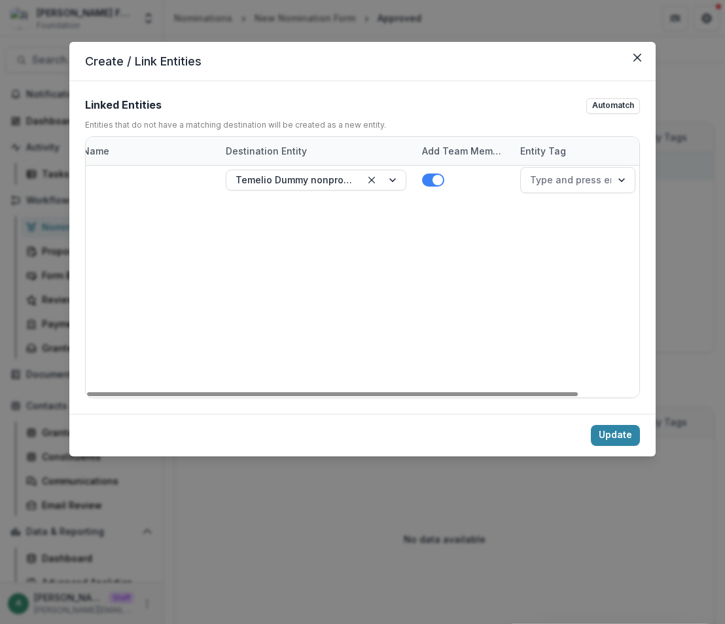
scroll to position [0, 68]
drag, startPoint x: 552, startPoint y: 395, endPoint x: 632, endPoint y: 422, distance: 84.0
click at [578, 396] on div at bounding box center [332, 394] width 491 height 4
click at [624, 439] on button "Update" at bounding box center [615, 435] width 49 height 21
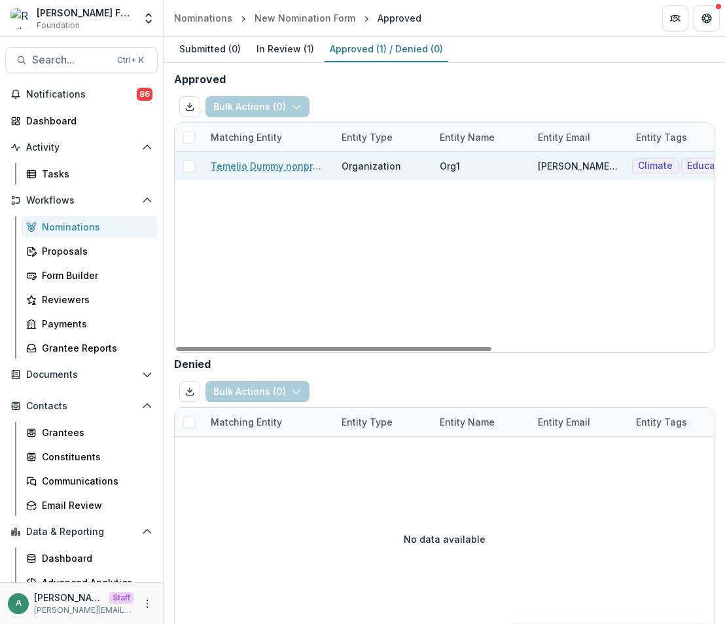
click at [192, 170] on span at bounding box center [189, 166] width 12 height 12
click at [271, 115] on button "Bulk Actions ( 1 )" at bounding box center [256, 106] width 101 height 21
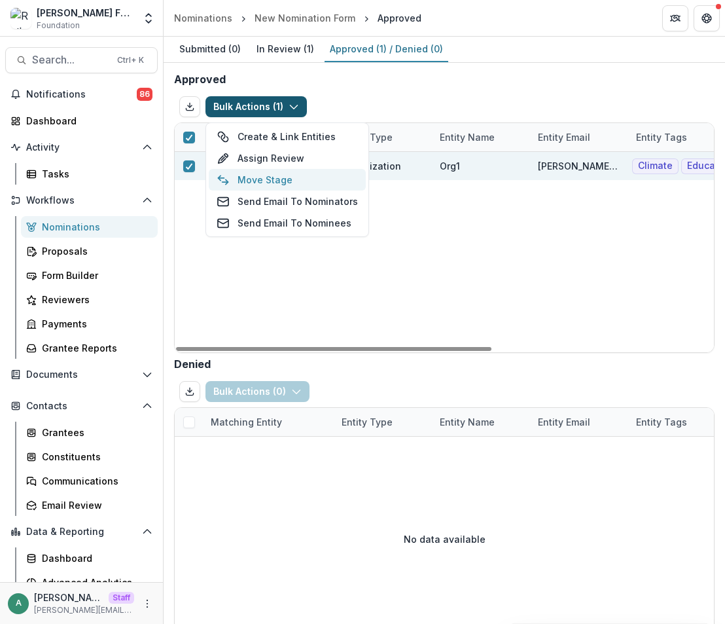
click at [304, 187] on button "Move Stage" at bounding box center [287, 180] width 157 height 22
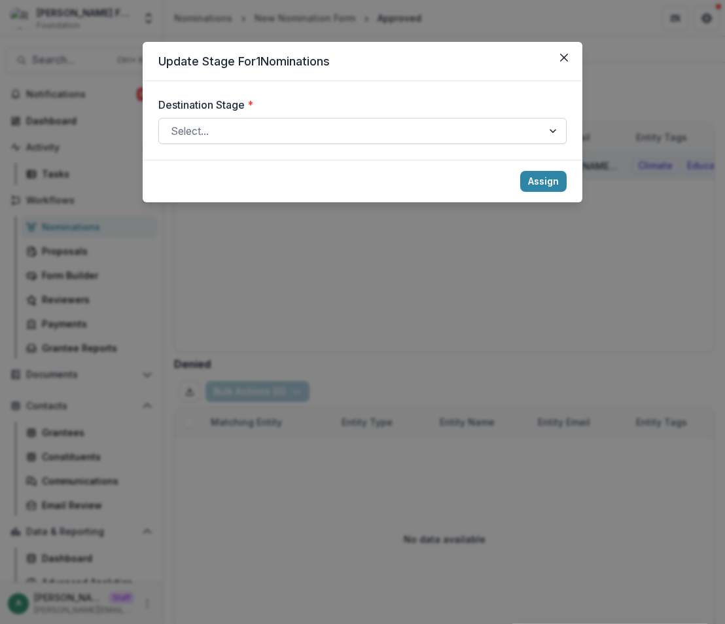
click at [494, 129] on div at bounding box center [351, 131] width 360 height 18
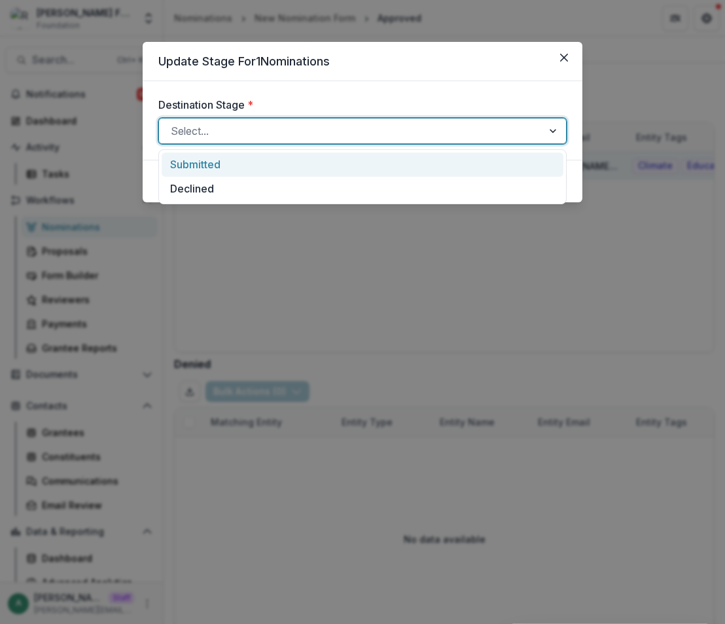
click at [451, 172] on div "Submitted" at bounding box center [363, 165] width 402 height 24
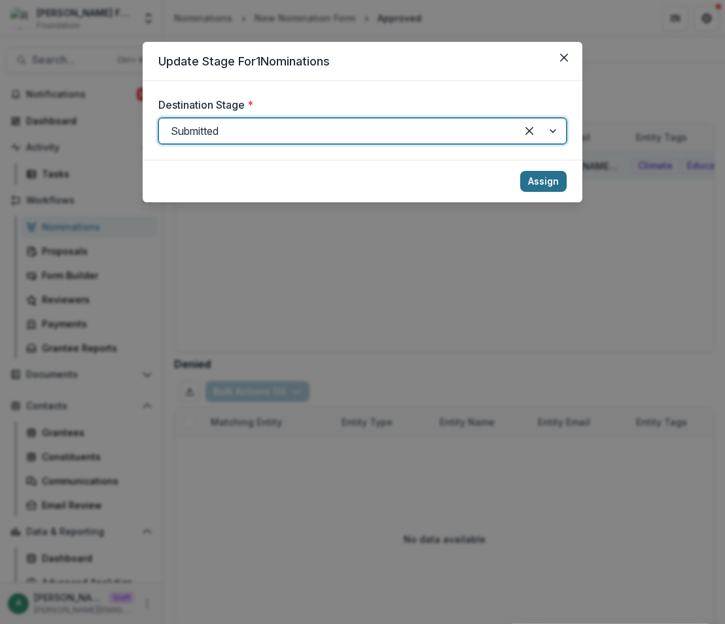
click at [557, 183] on button "Assign" at bounding box center [543, 181] width 46 height 21
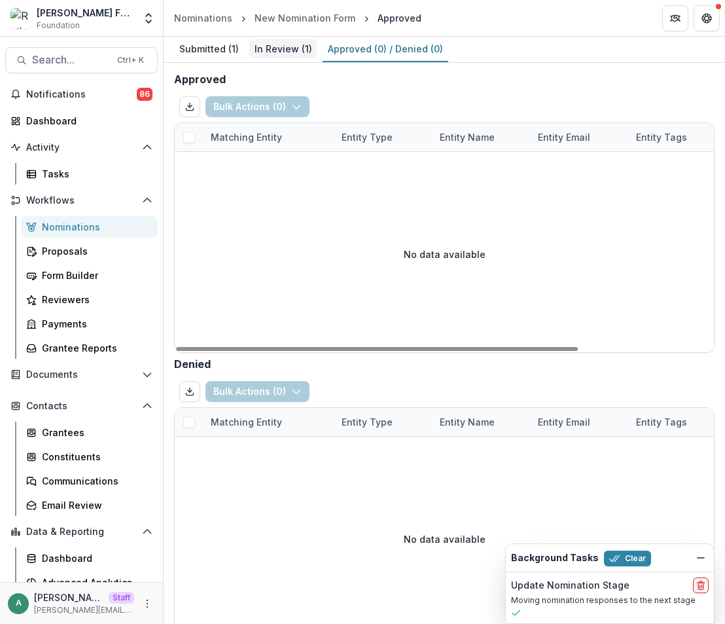
click at [283, 54] on div "In Review ( 1 )" at bounding box center [283, 48] width 68 height 19
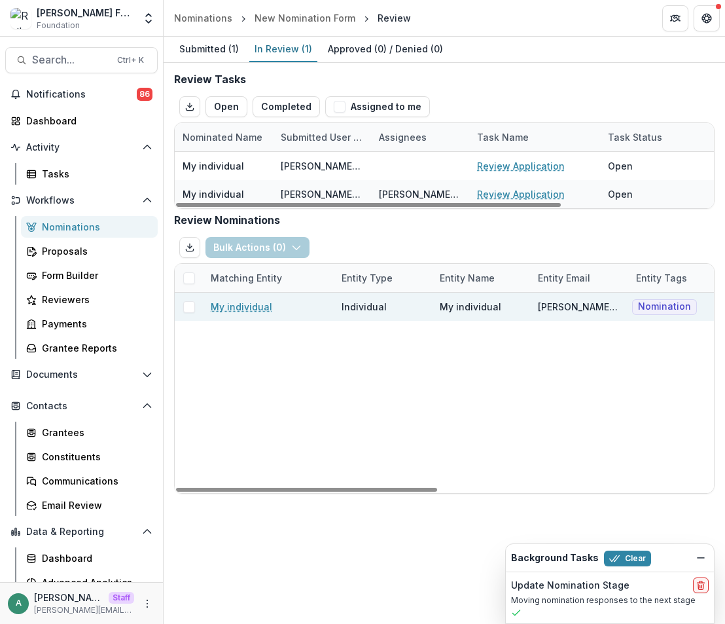
click at [187, 312] on span at bounding box center [189, 307] width 12 height 12
click at [267, 249] on button "Bulk Actions ( 1 )" at bounding box center [256, 247] width 101 height 21
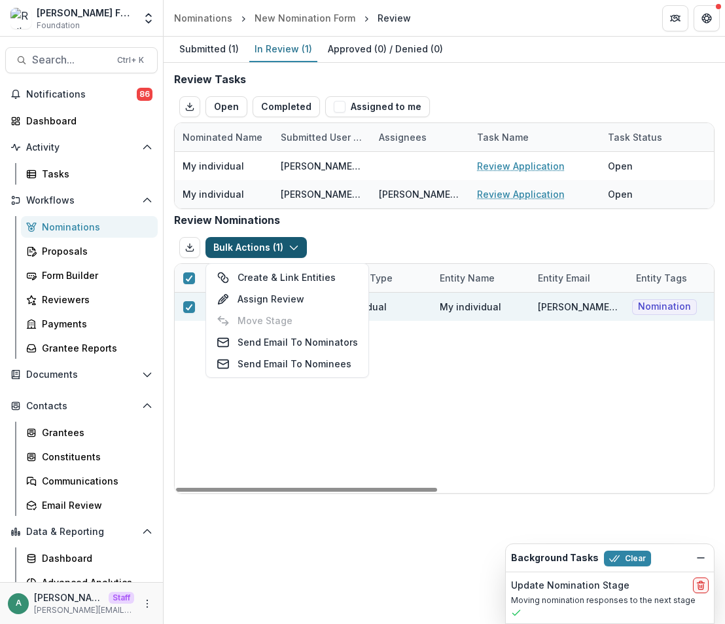
click at [395, 244] on div "Bulk Actions ( 1 ) Create & Link Entities Assign Review Move Stage Send Email T…" at bounding box center [444, 247] width 541 height 31
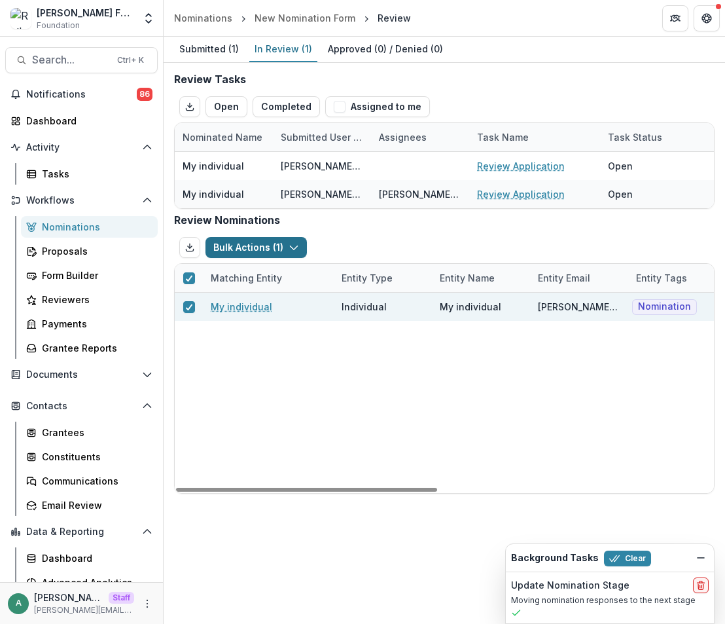
click at [233, 246] on button "Bulk Actions ( 1 )" at bounding box center [256, 247] width 101 height 21
